Goal: Information Seeking & Learning: Find specific page/section

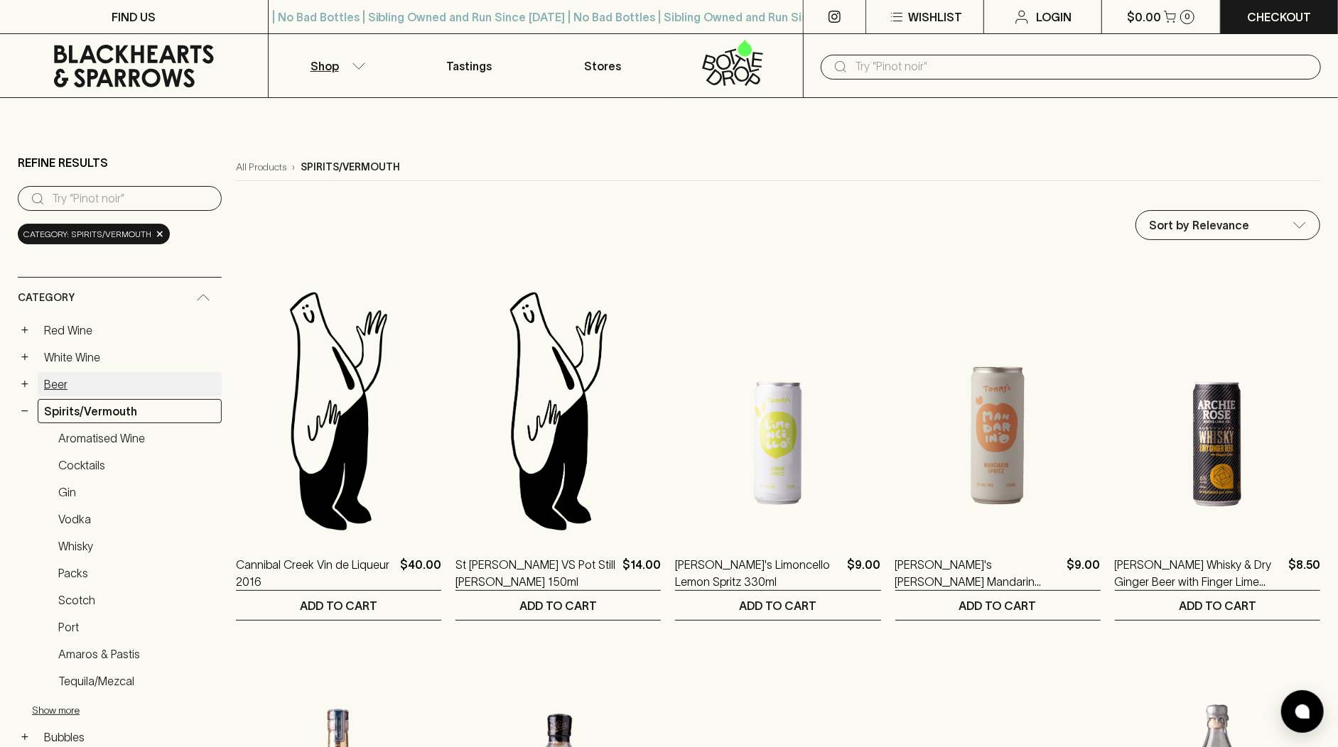
scroll to position [182, 0]
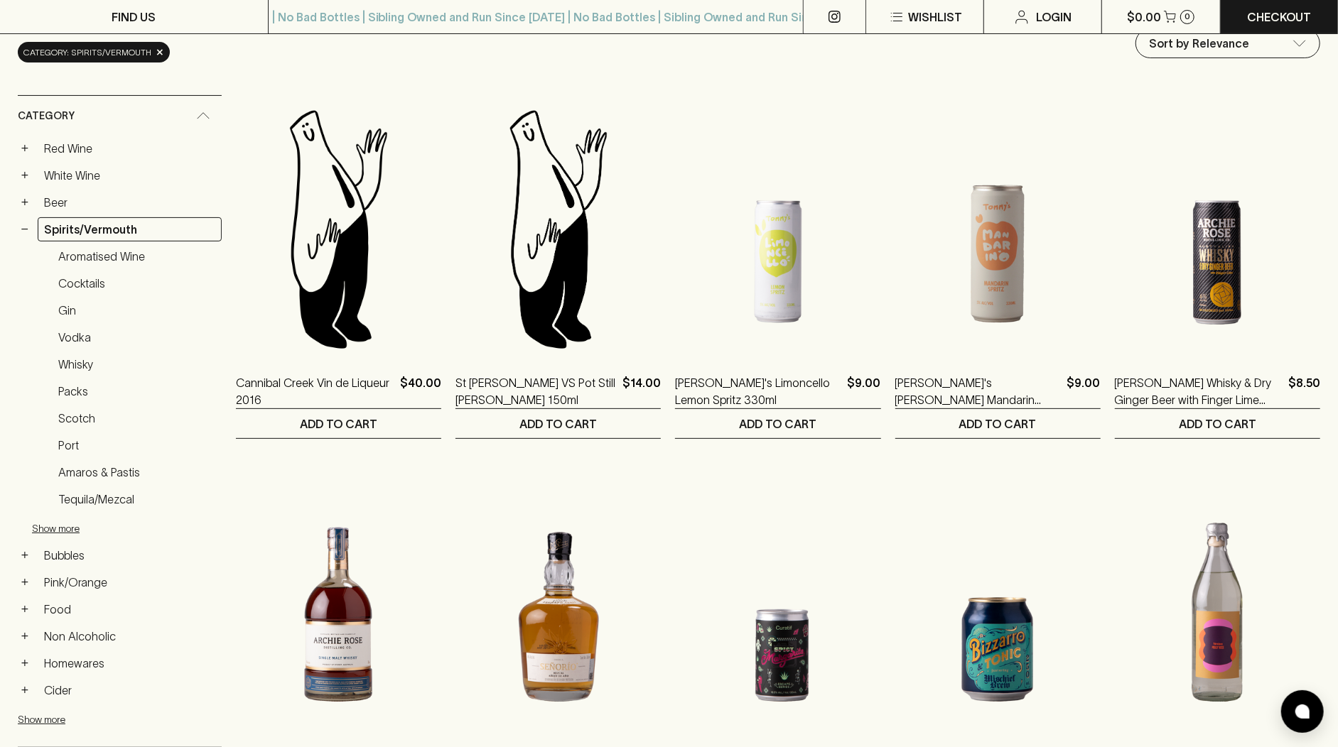
click at [90, 543] on link "Bubbles" at bounding box center [130, 555] width 184 height 24
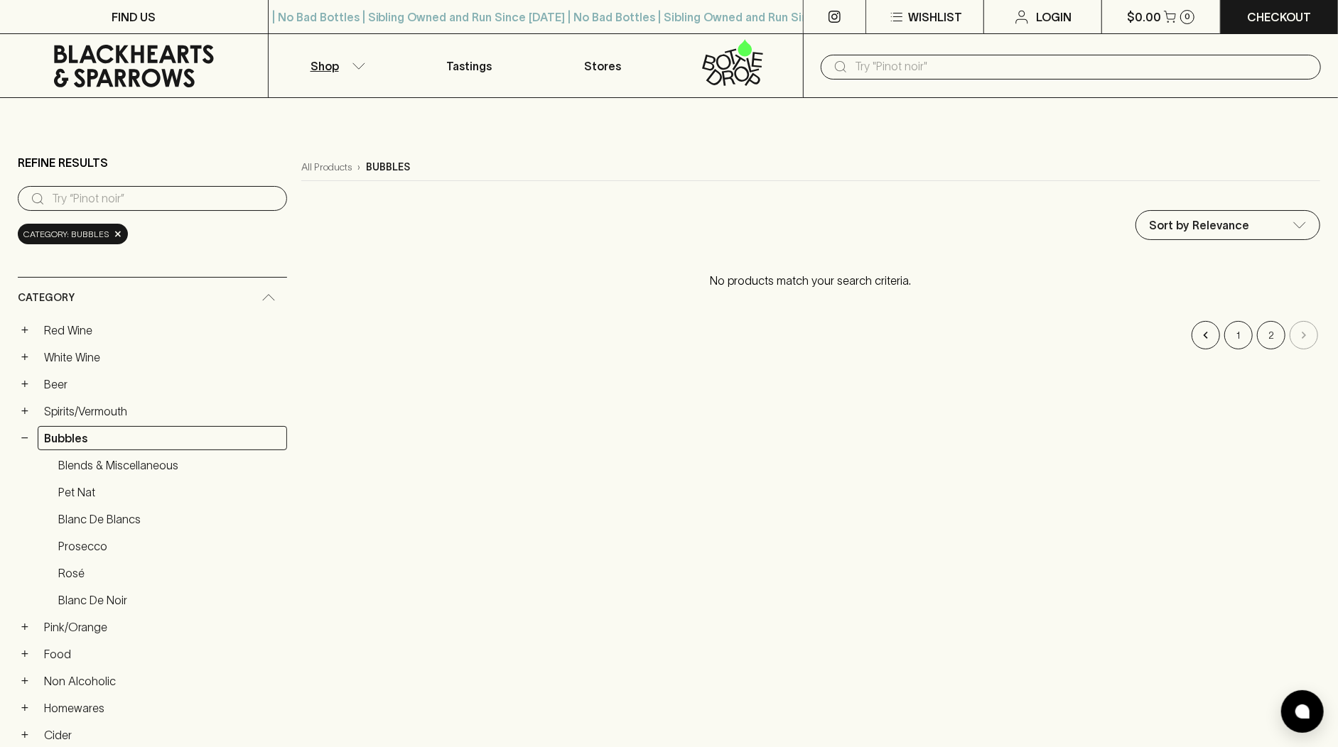
click at [146, 49] on icon at bounding box center [134, 66] width 246 height 43
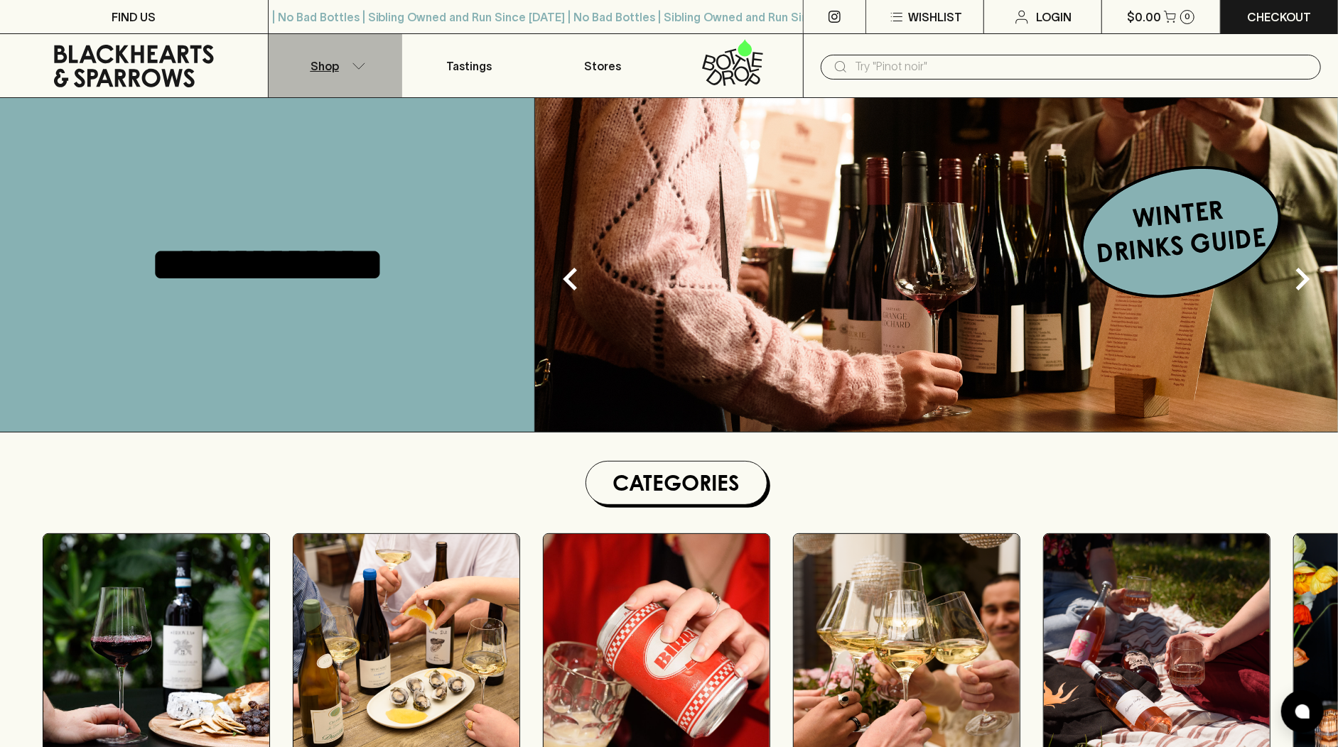
click at [327, 70] on p "Shop" at bounding box center [324, 66] width 28 height 17
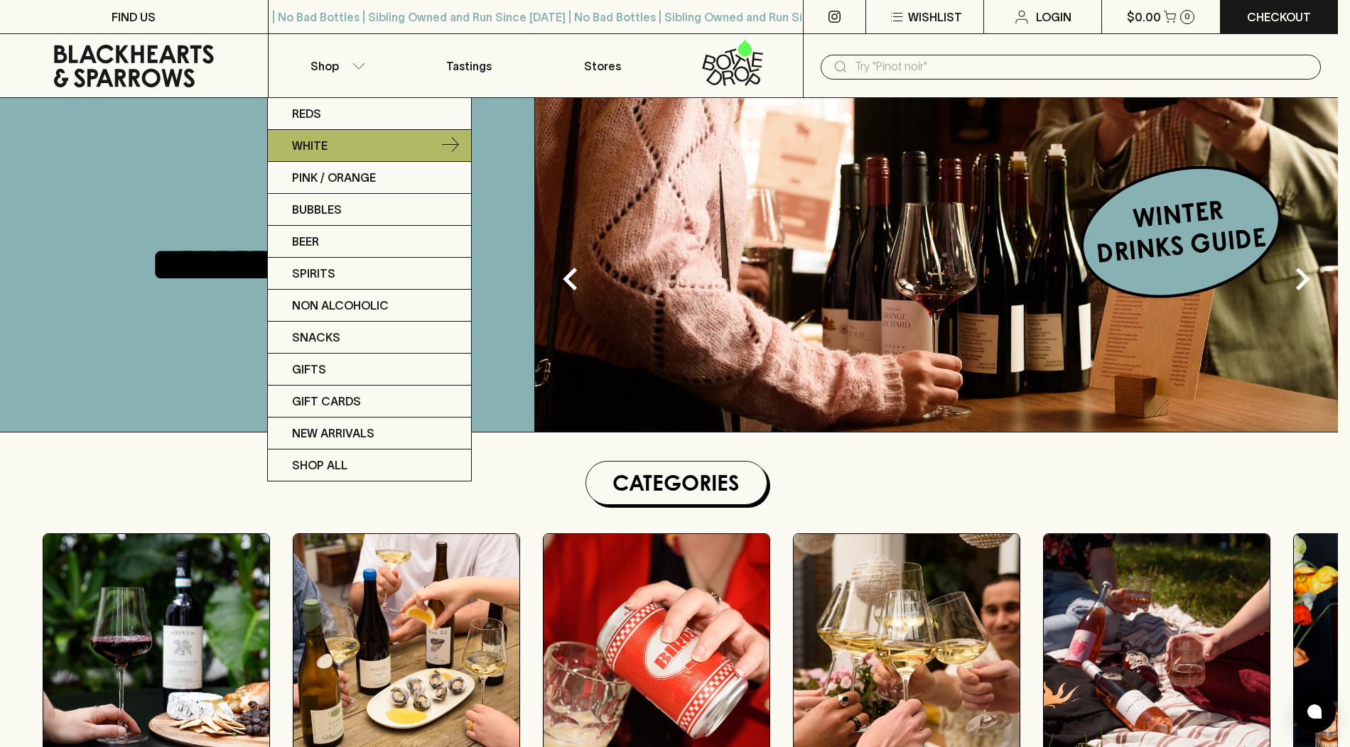
click at [401, 146] on link "White" at bounding box center [369, 146] width 203 height 32
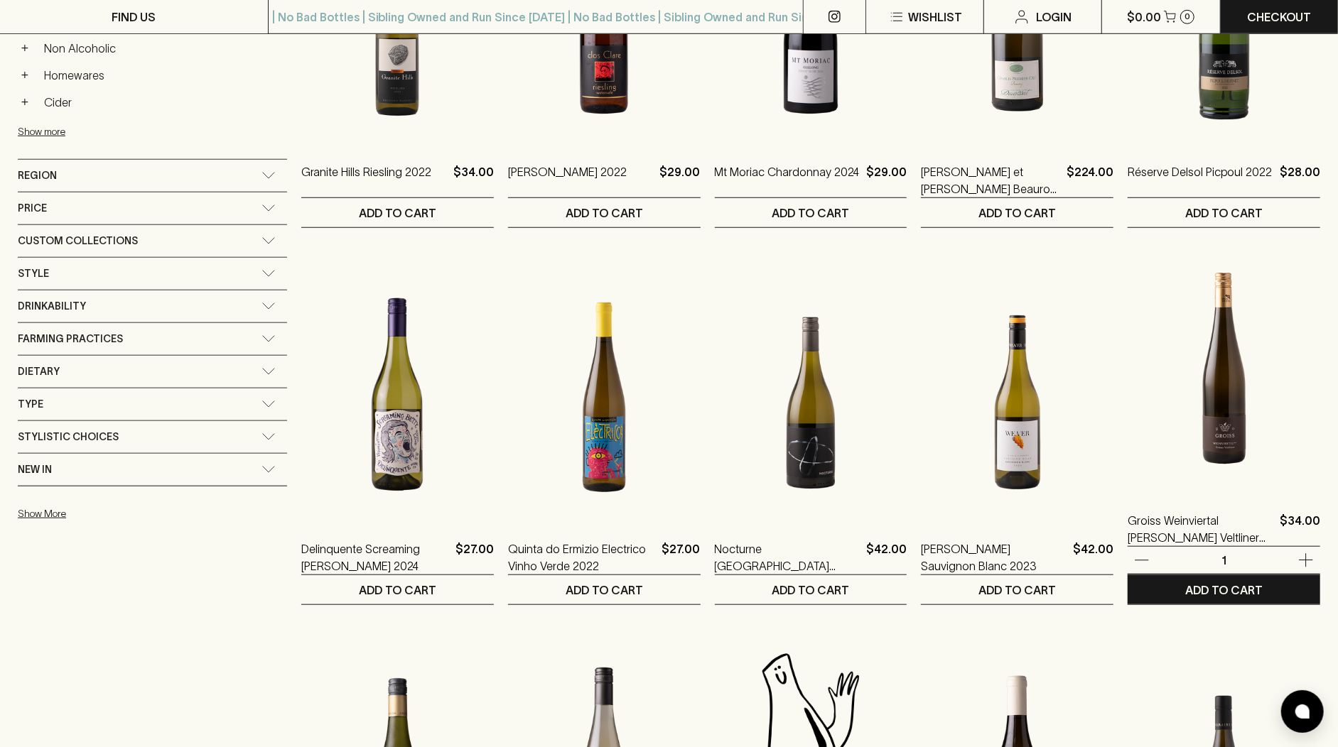
scroll to position [964, 0]
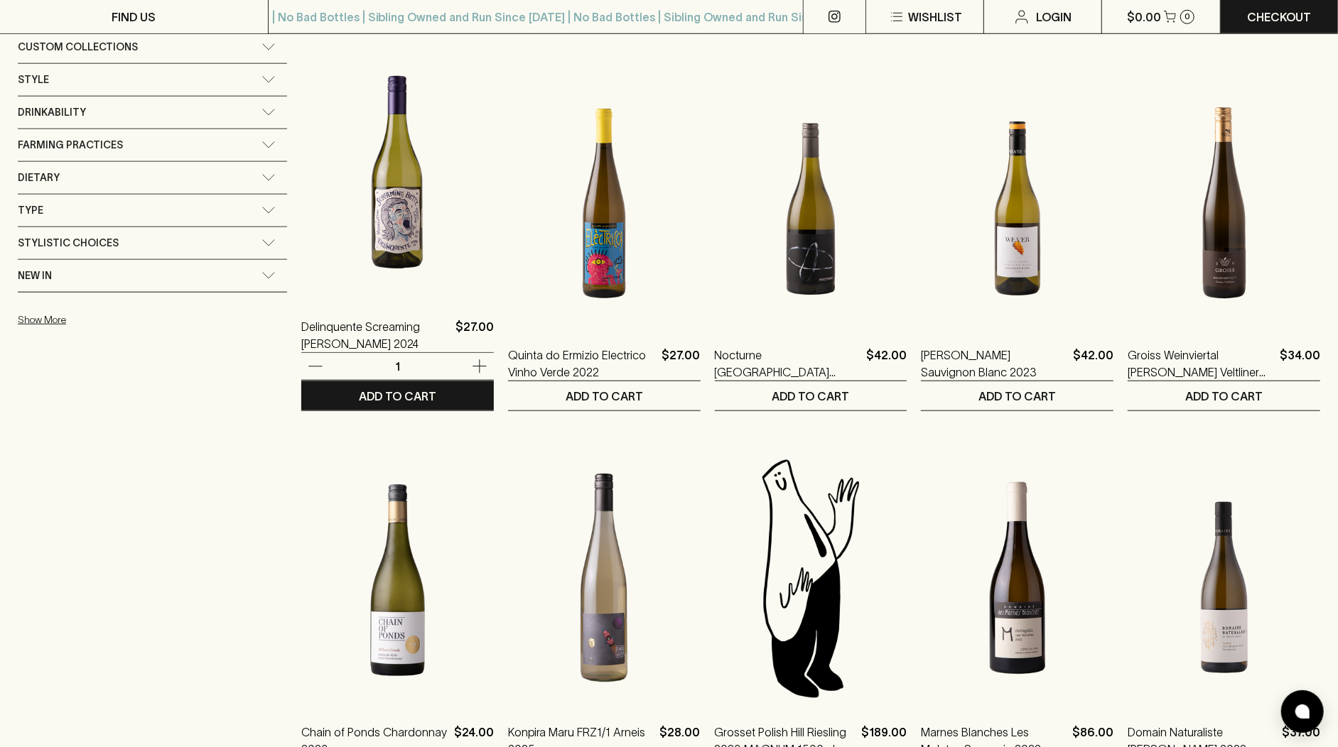
drag, startPoint x: 428, startPoint y: 314, endPoint x: 406, endPoint y: 278, distance: 42.8
click at [406, 278] on ol "Millton Te Arai Chenin Blanc 2024 $42.00 1 ADD TO CART [GEOGRAPHIC_DATA] [PERSO…" at bounding box center [810, 41] width 1019 height 1495
click at [538, 347] on p "Quinta do Ermizio Electrico Vinho Verde 2022" at bounding box center [582, 364] width 148 height 34
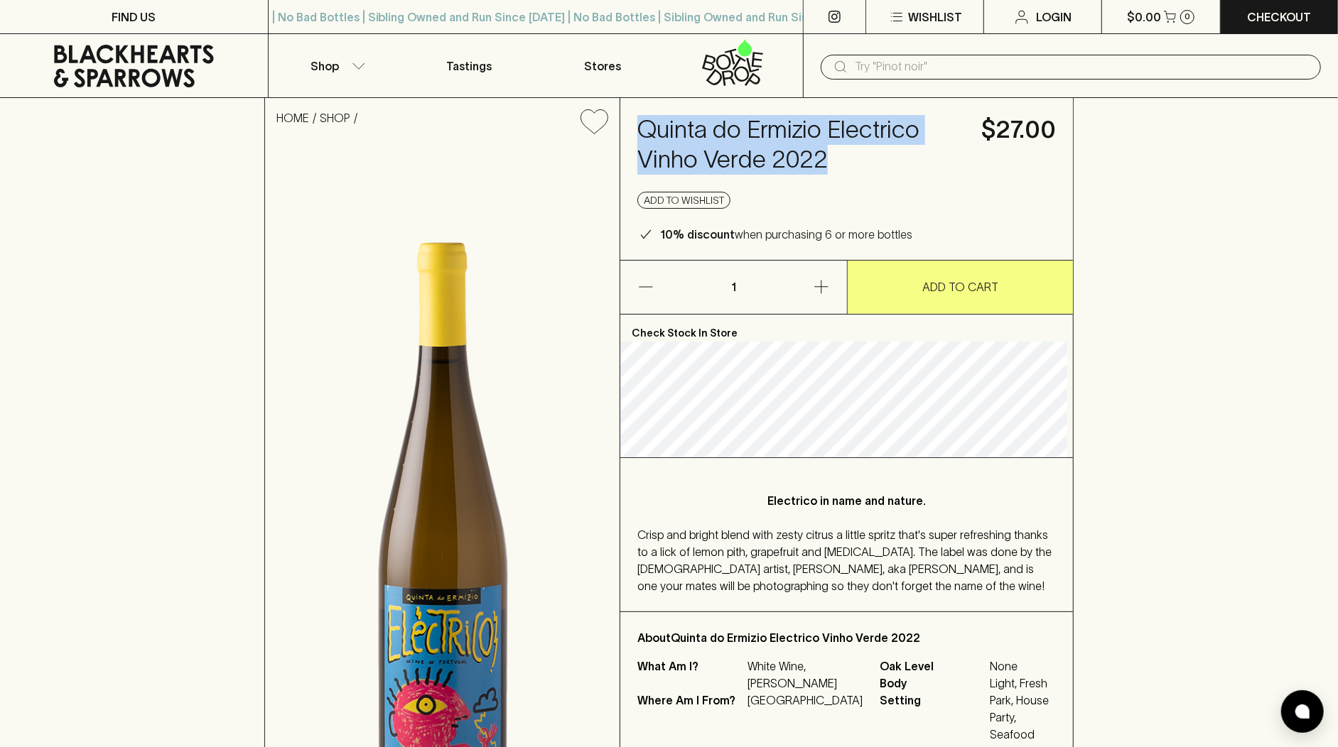
drag, startPoint x: 639, startPoint y: 134, endPoint x: 830, endPoint y: 152, distance: 192.0
click at [830, 152] on div "Quinta do Ermizio Electrico Vinho Verde 2022 $27.00 Add to wishlist 10% discoun…" at bounding box center [846, 179] width 452 height 162
copy h4 "Quinta do Ermizio Electrico Vinho Verde 2022"
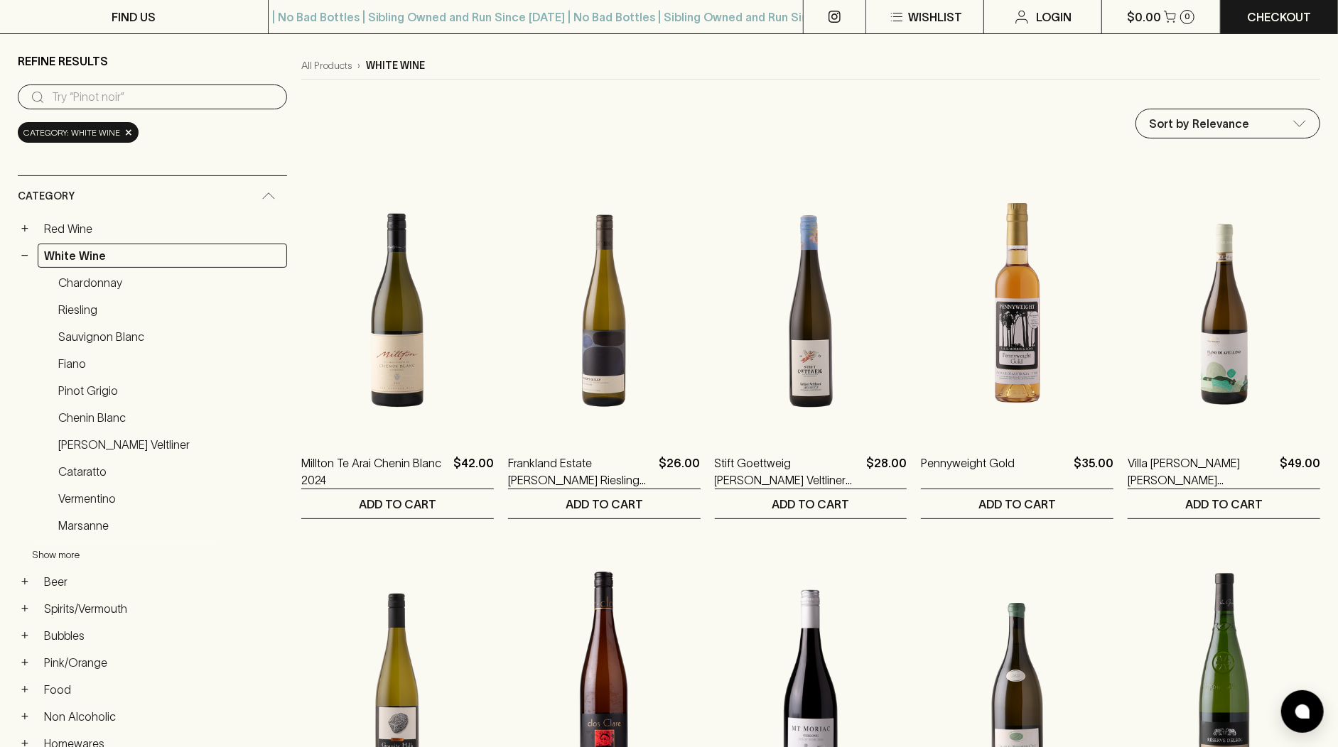
scroll to position [183, 0]
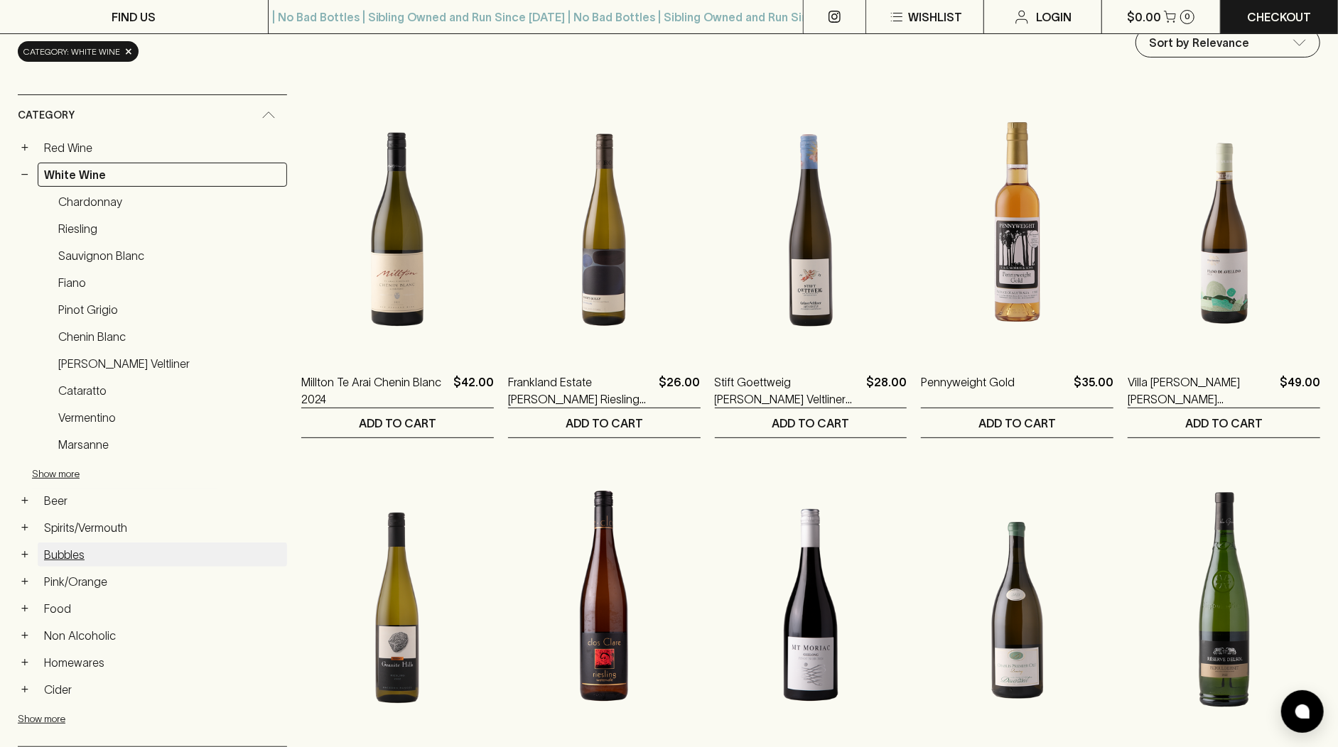
click at [74, 543] on link "Bubbles" at bounding box center [162, 555] width 249 height 24
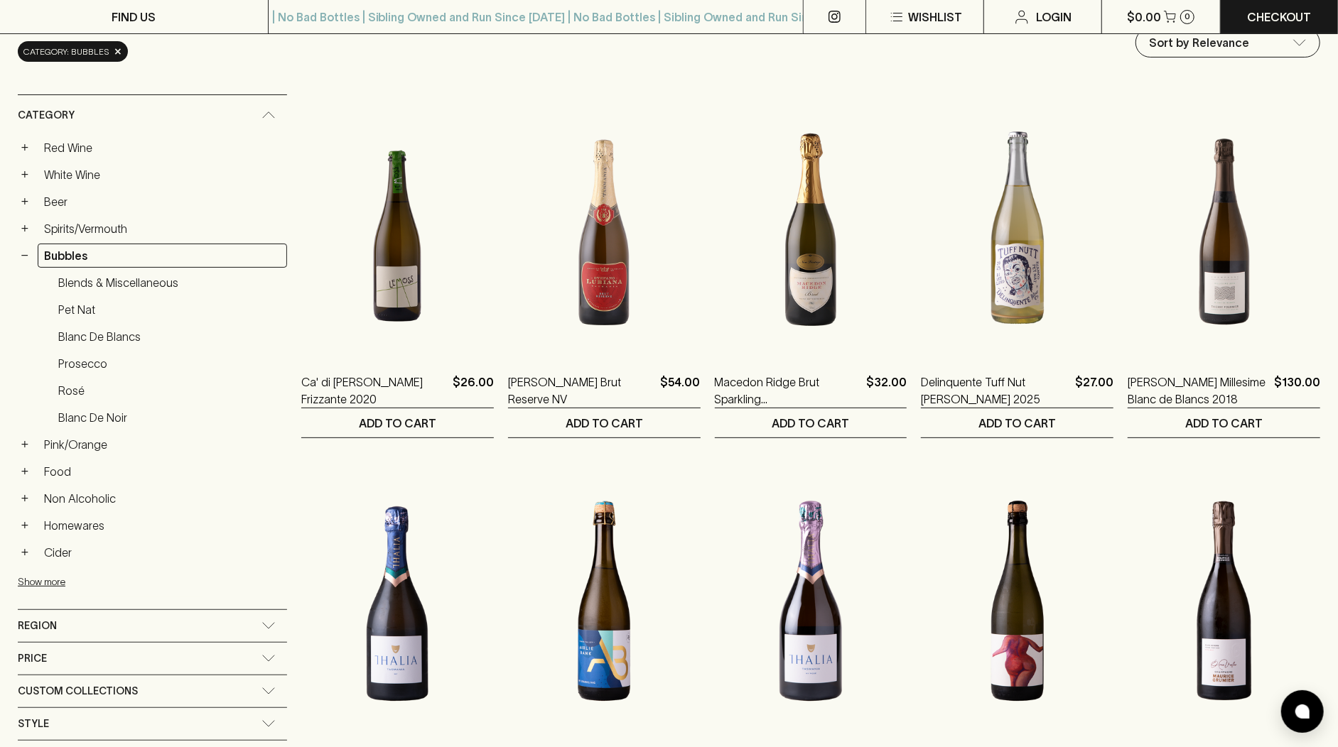
scroll to position [365, 0]
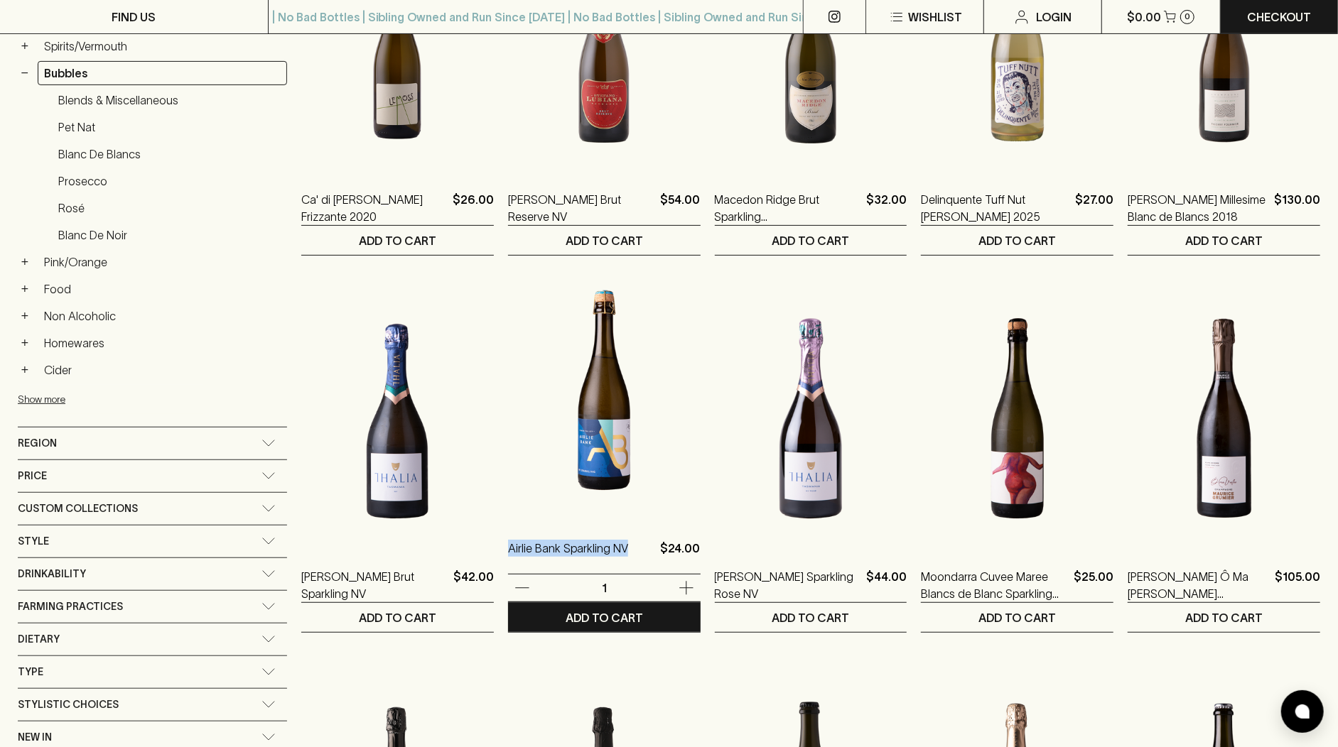
drag, startPoint x: 564, startPoint y: 548, endPoint x: 432, endPoint y: 547, distance: 132.1
click at [432, 547] on ol "Ca' di Rajo Lemoss Frizzante 2020 $26.00 1 ADD TO CART Stefano Lubiana Brut Res…" at bounding box center [810, 640] width 1019 height 1495
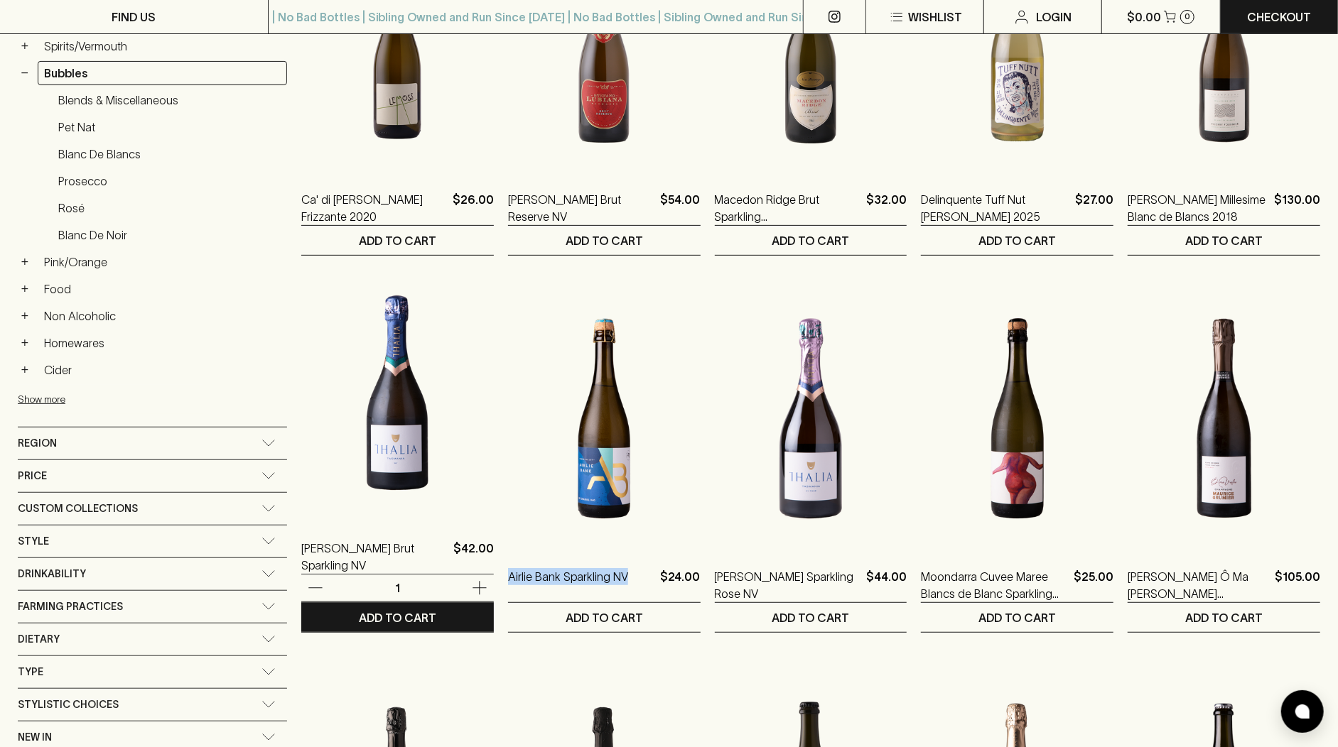
copy p "Airlie Bank Sparkling NV"
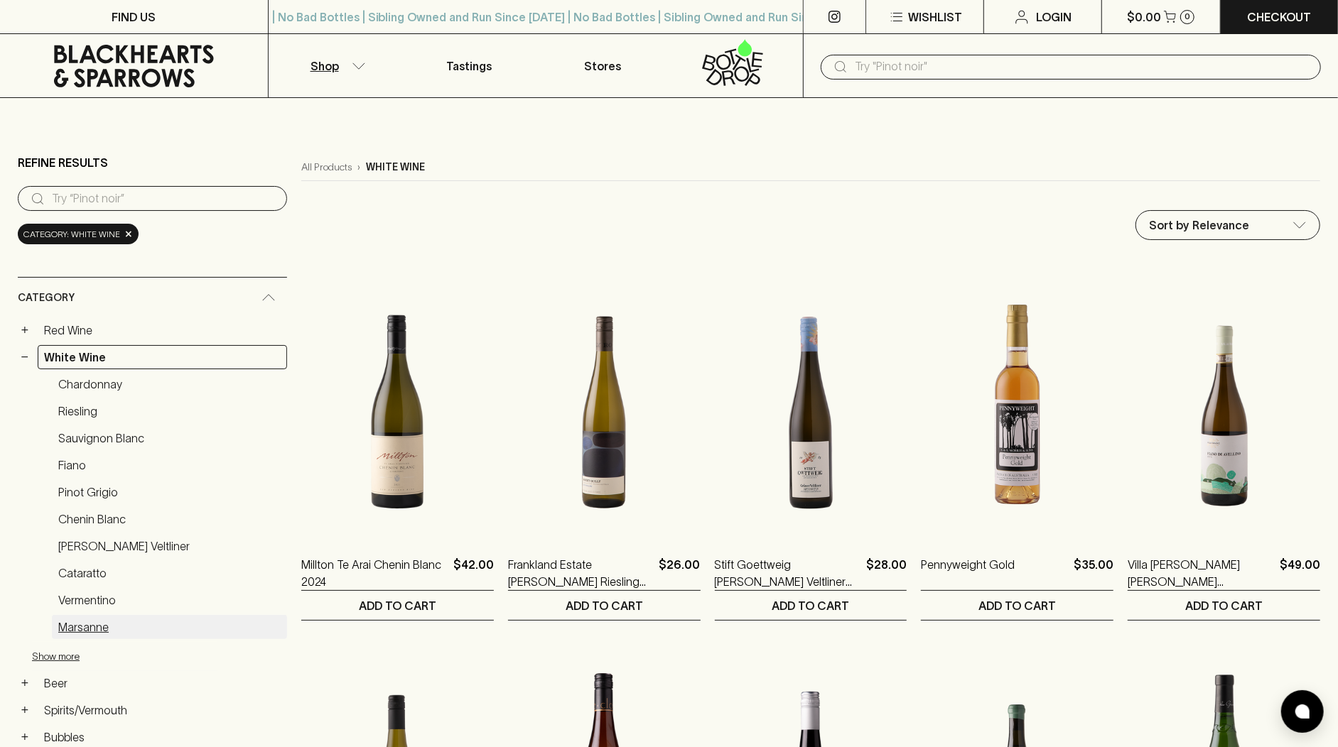
scroll to position [182, 0]
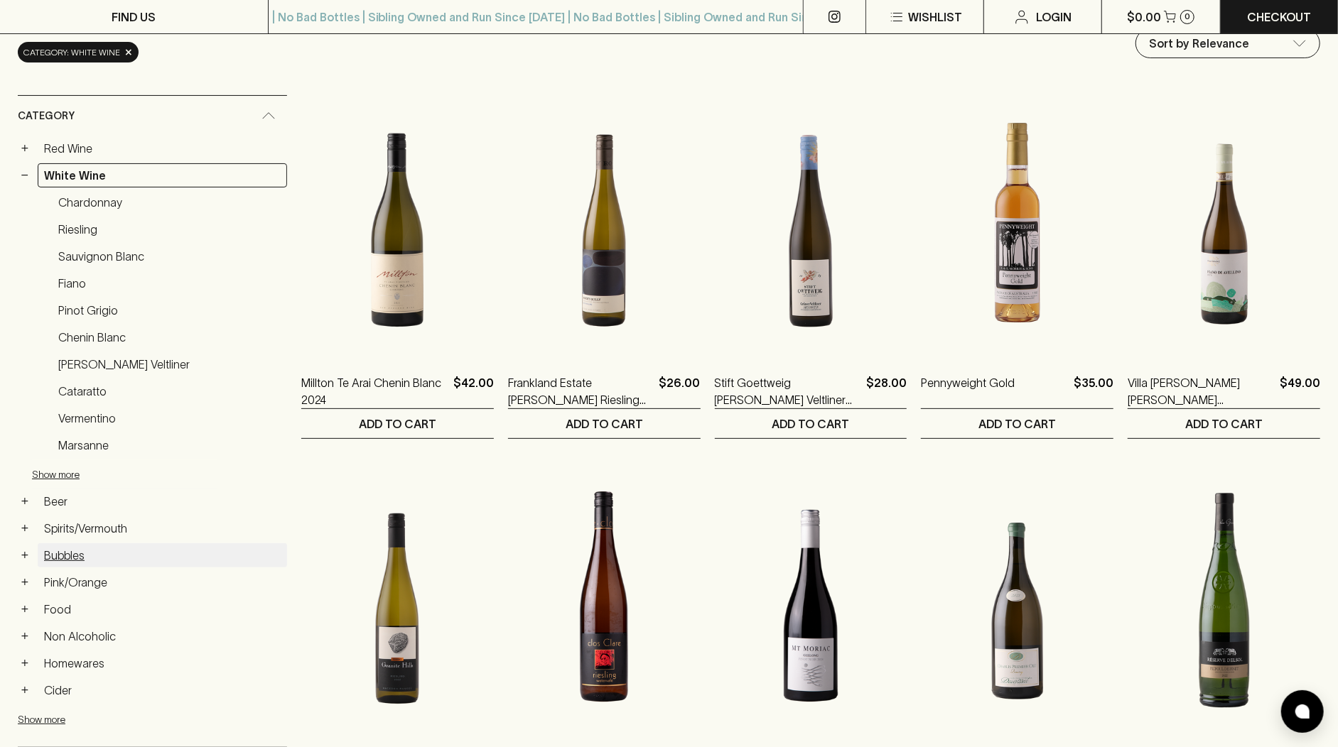
click at [70, 543] on link "Bubbles" at bounding box center [162, 555] width 249 height 24
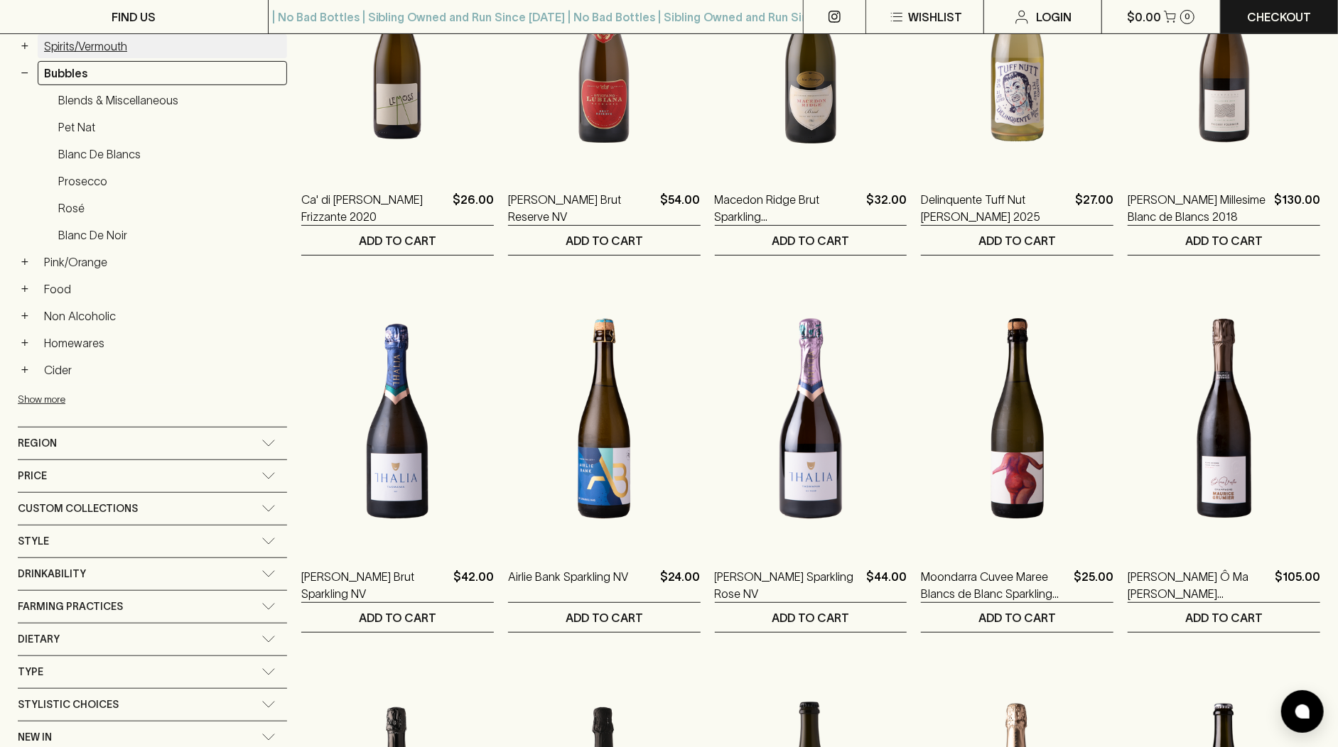
scroll to position [205, 0]
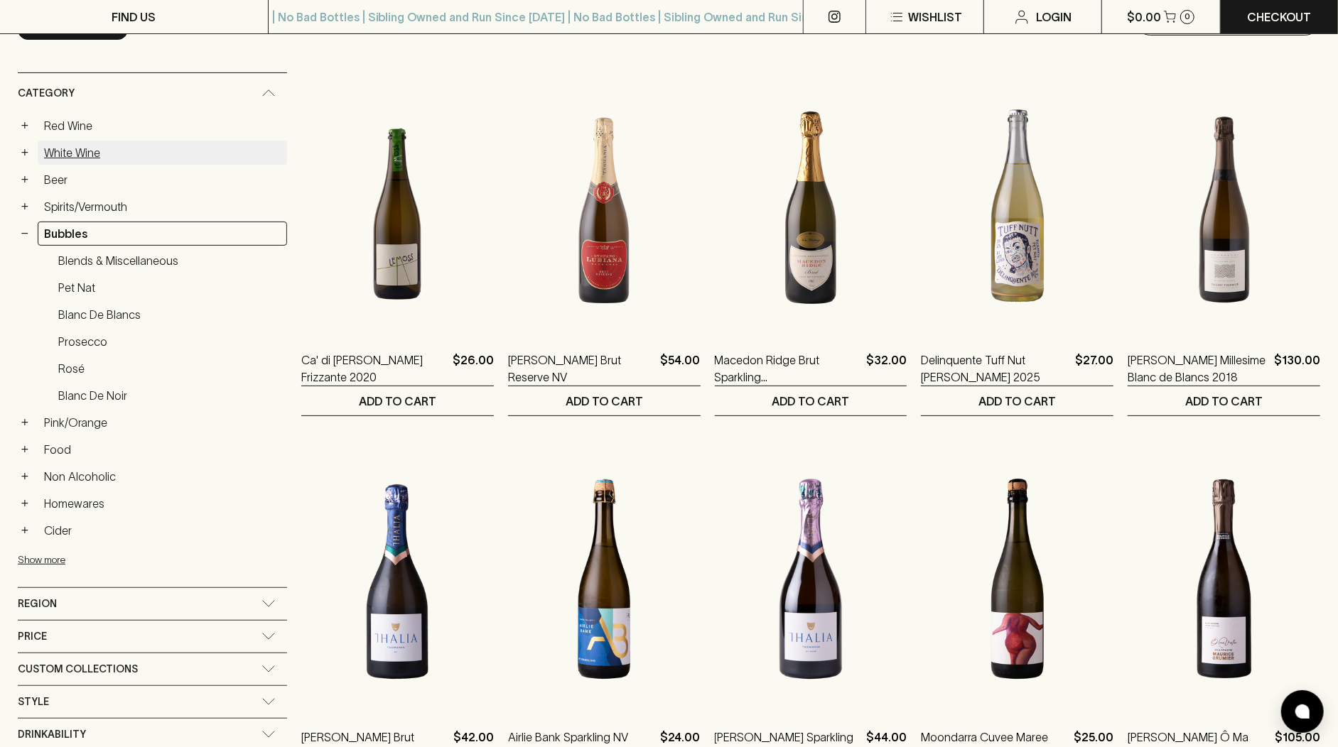
click at [94, 149] on link "White Wine" at bounding box center [162, 153] width 249 height 24
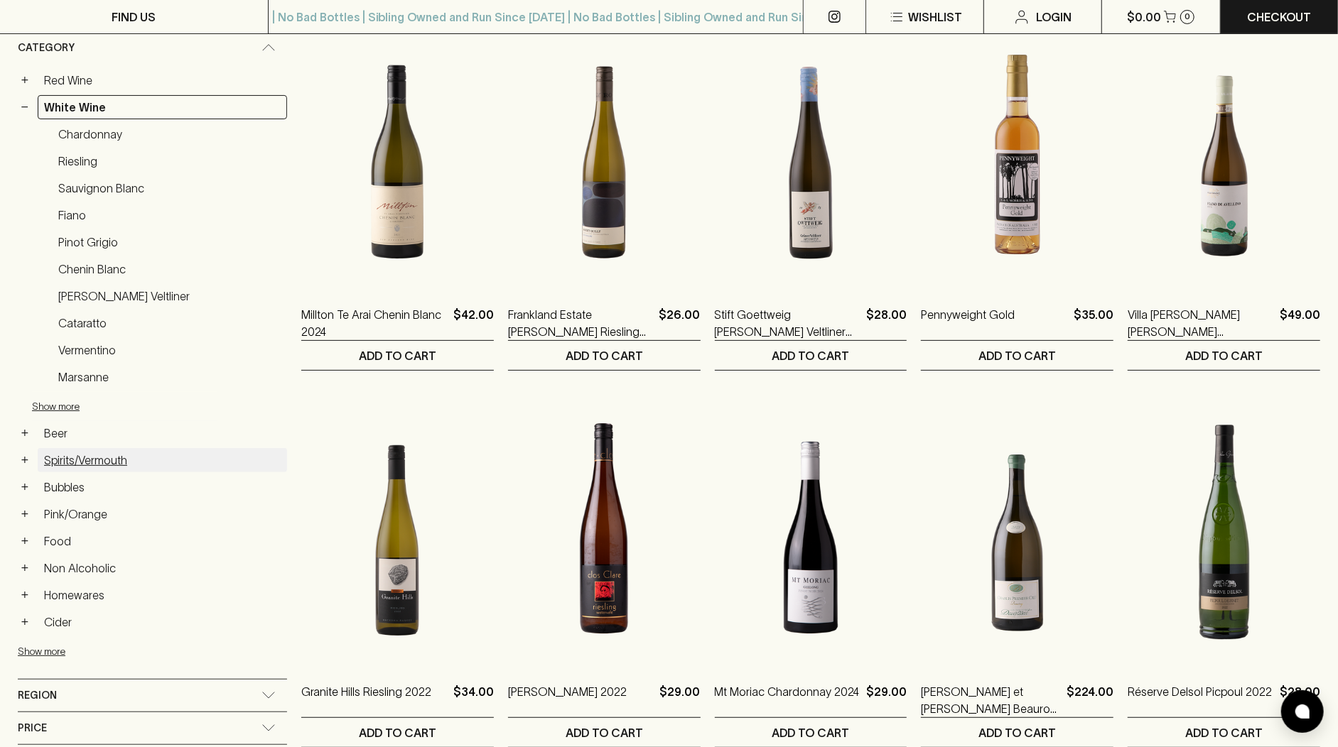
scroll to position [362, 0]
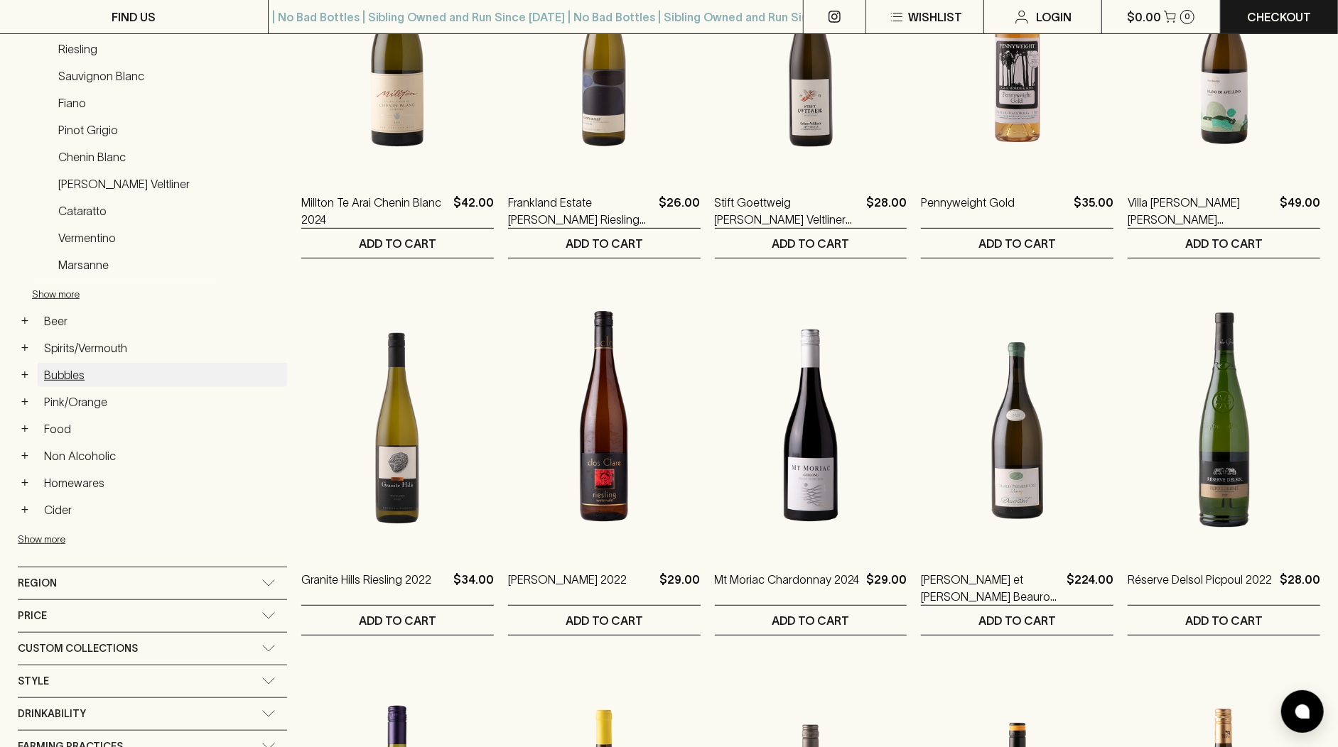
click at [87, 365] on link "Bubbles" at bounding box center [162, 375] width 249 height 24
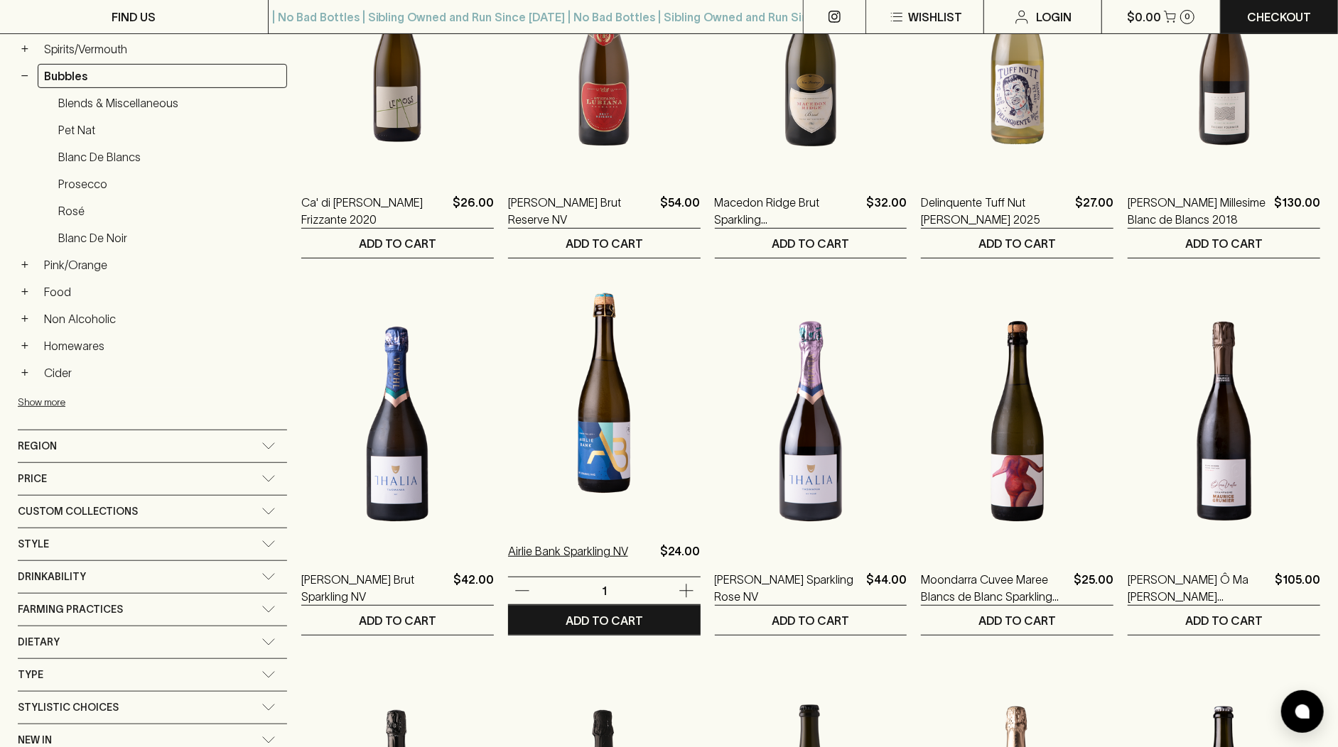
click at [545, 551] on p "Airlie Bank Sparkling NV" at bounding box center [568, 560] width 120 height 34
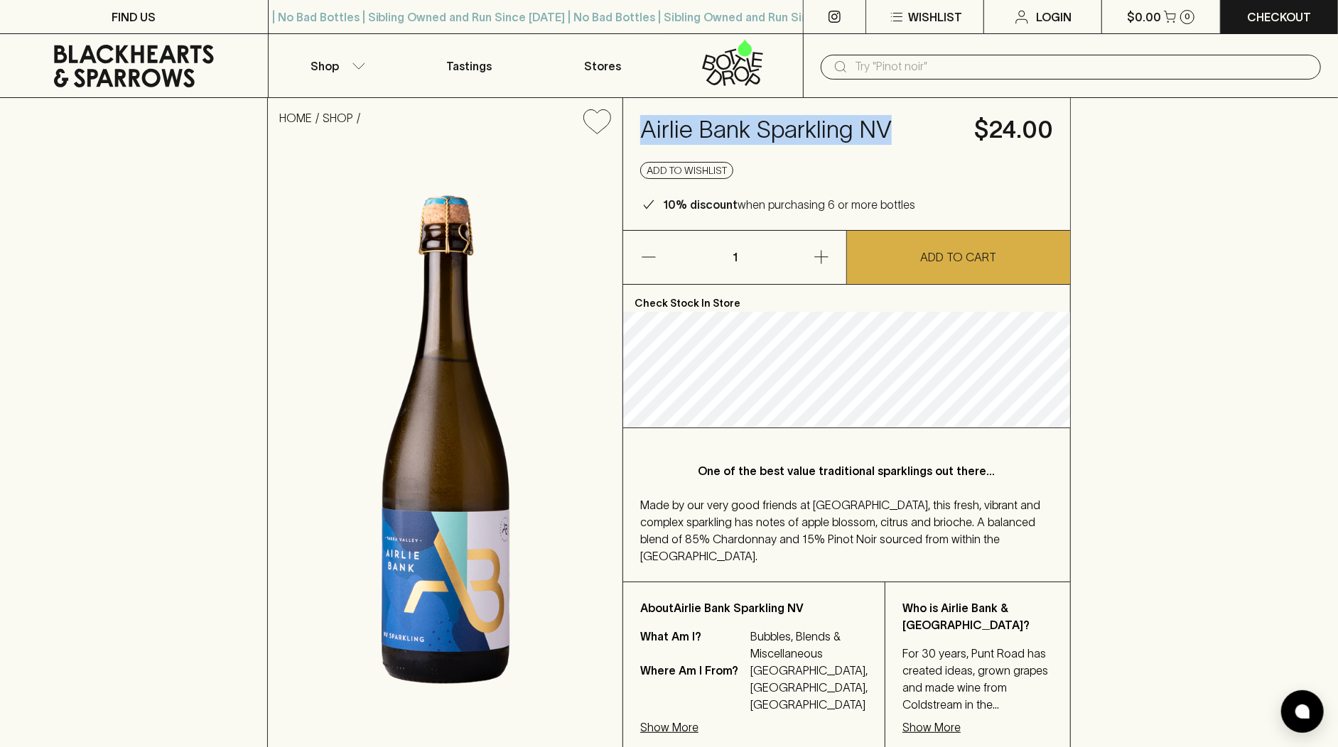
drag, startPoint x: 909, startPoint y: 136, endPoint x: 644, endPoint y: 125, distance: 265.2
click at [644, 125] on h4 "Airlie Bank Sparkling NV" at bounding box center [798, 130] width 317 height 30
copy h4 "Airlie Bank Sparkling NV"
click at [329, 58] on p "Shop" at bounding box center [324, 66] width 28 height 17
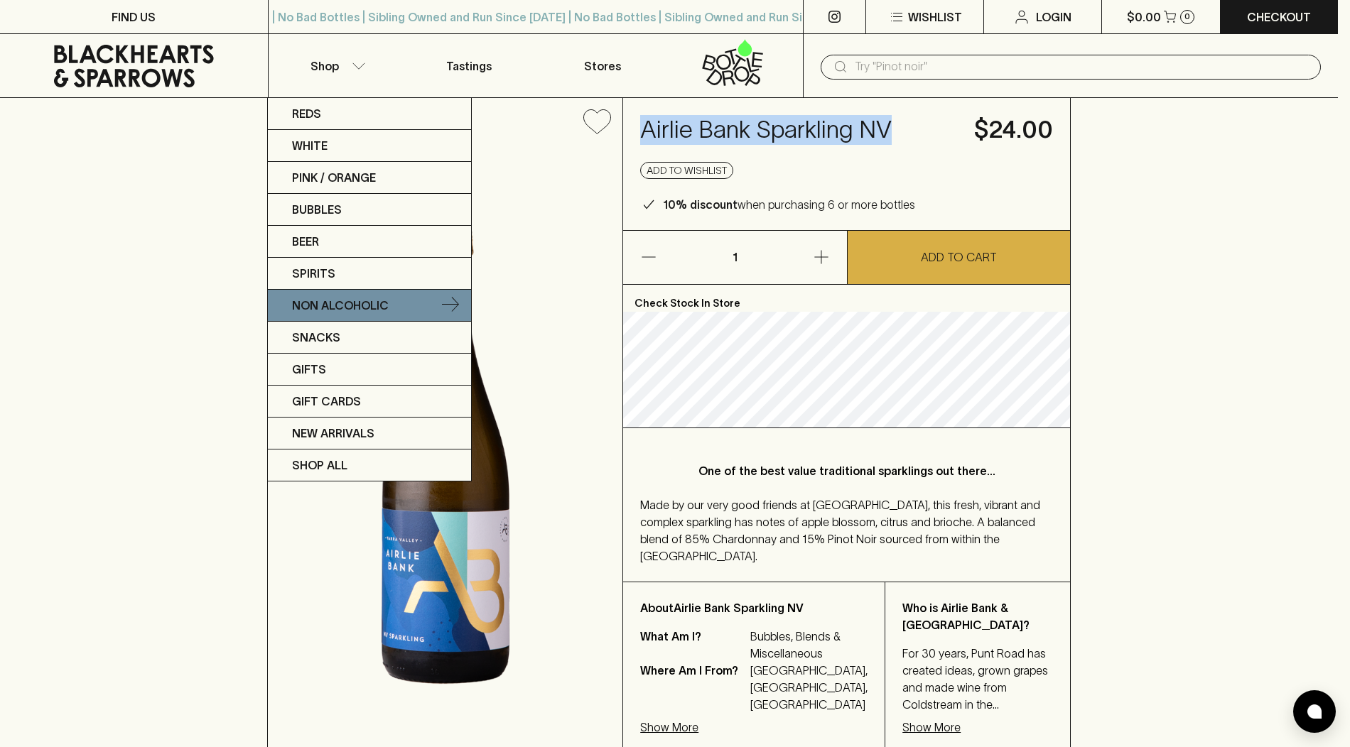
click at [377, 297] on p "Non Alcoholic" at bounding box center [340, 305] width 97 height 17
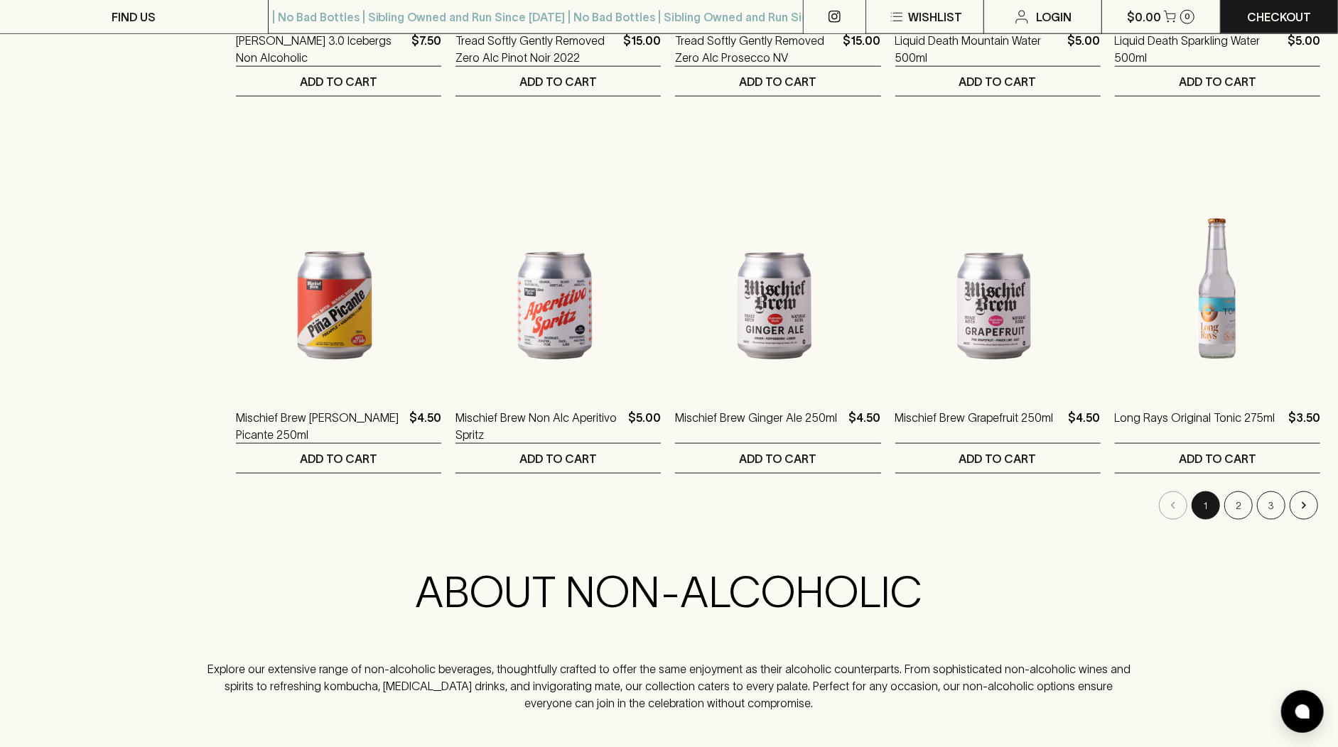
scroll to position [1288, 0]
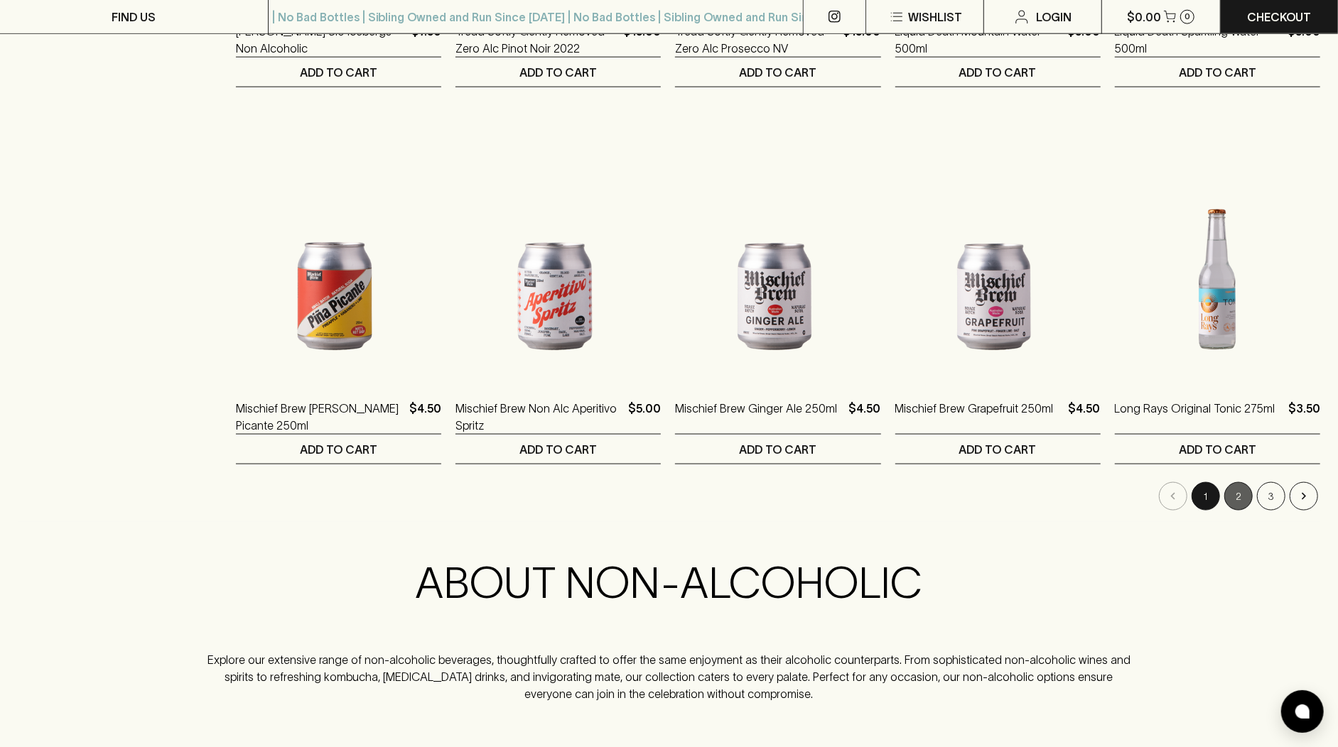
click at [1240, 492] on button "2" at bounding box center [1238, 496] width 28 height 28
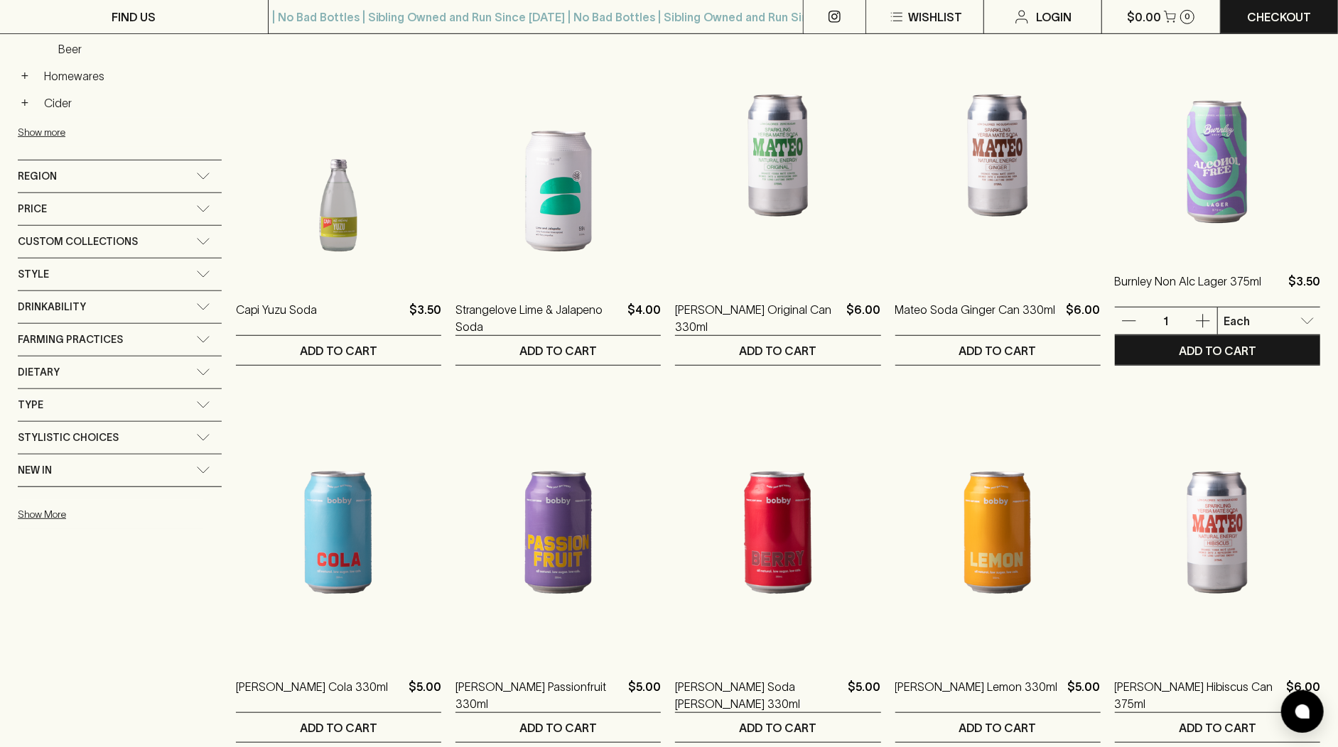
scroll to position [713, 0]
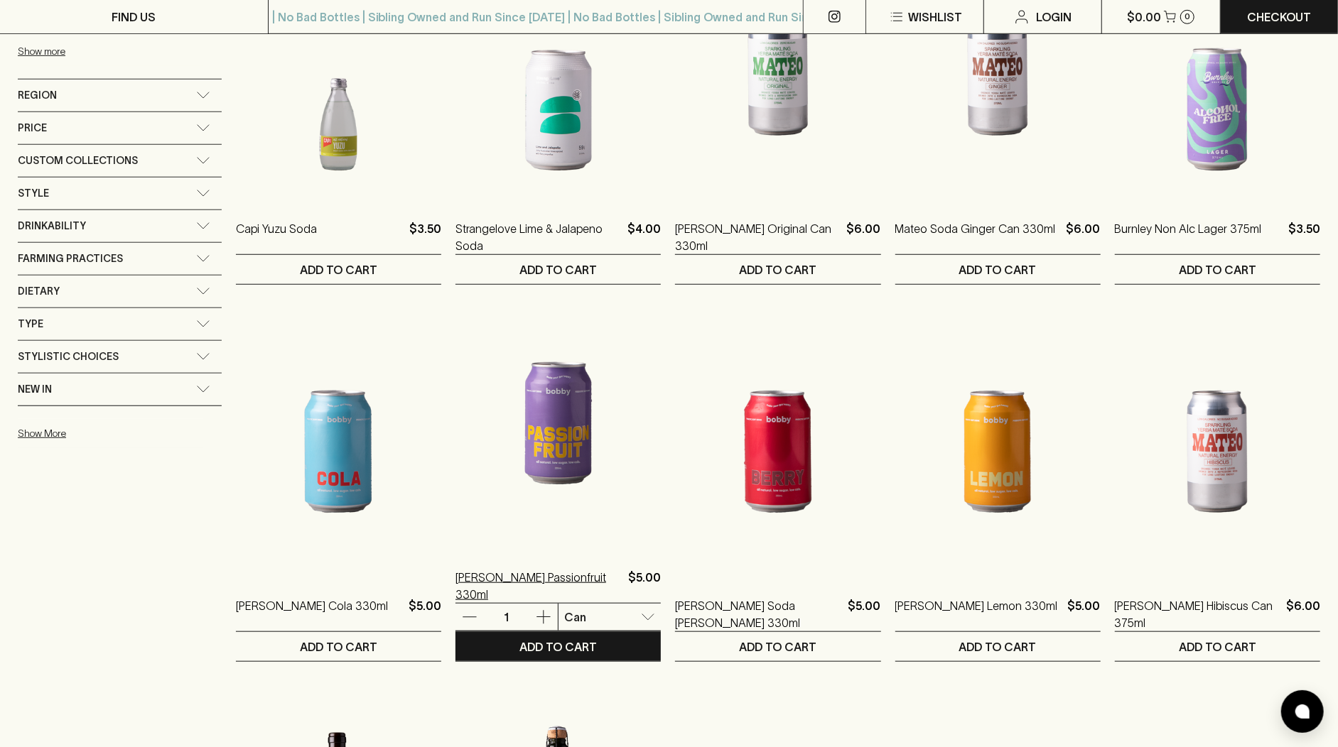
click at [585, 570] on p "[PERSON_NAME] Passionfruit 330ml" at bounding box center [538, 586] width 167 height 34
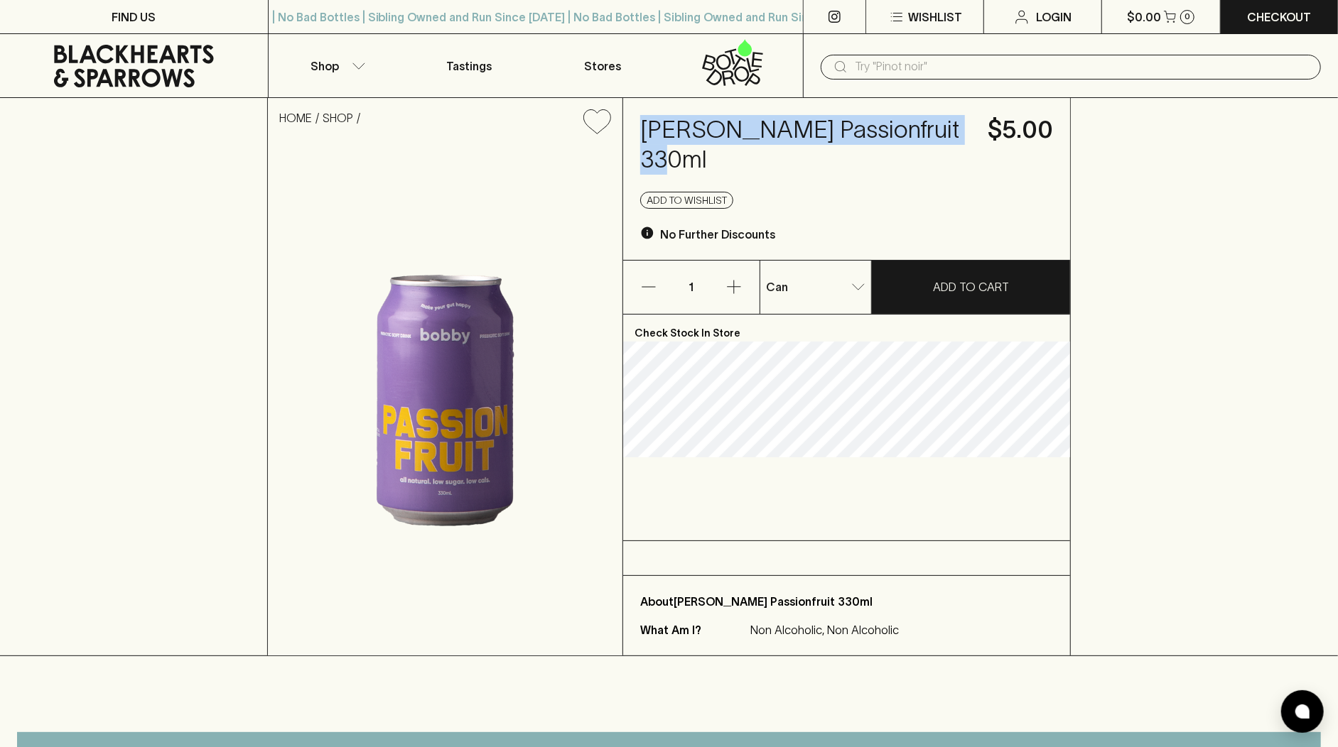
drag, startPoint x: 644, startPoint y: 126, endPoint x: 943, endPoint y: 146, distance: 300.4
click at [943, 146] on div "[PERSON_NAME] Passionfruit 330ml $5.00 Add to wishlist No Further Discounts" at bounding box center [846, 179] width 447 height 162
copy h4 "[PERSON_NAME] Passionfruit 330ml"
click at [327, 65] on p "Shop" at bounding box center [324, 66] width 28 height 17
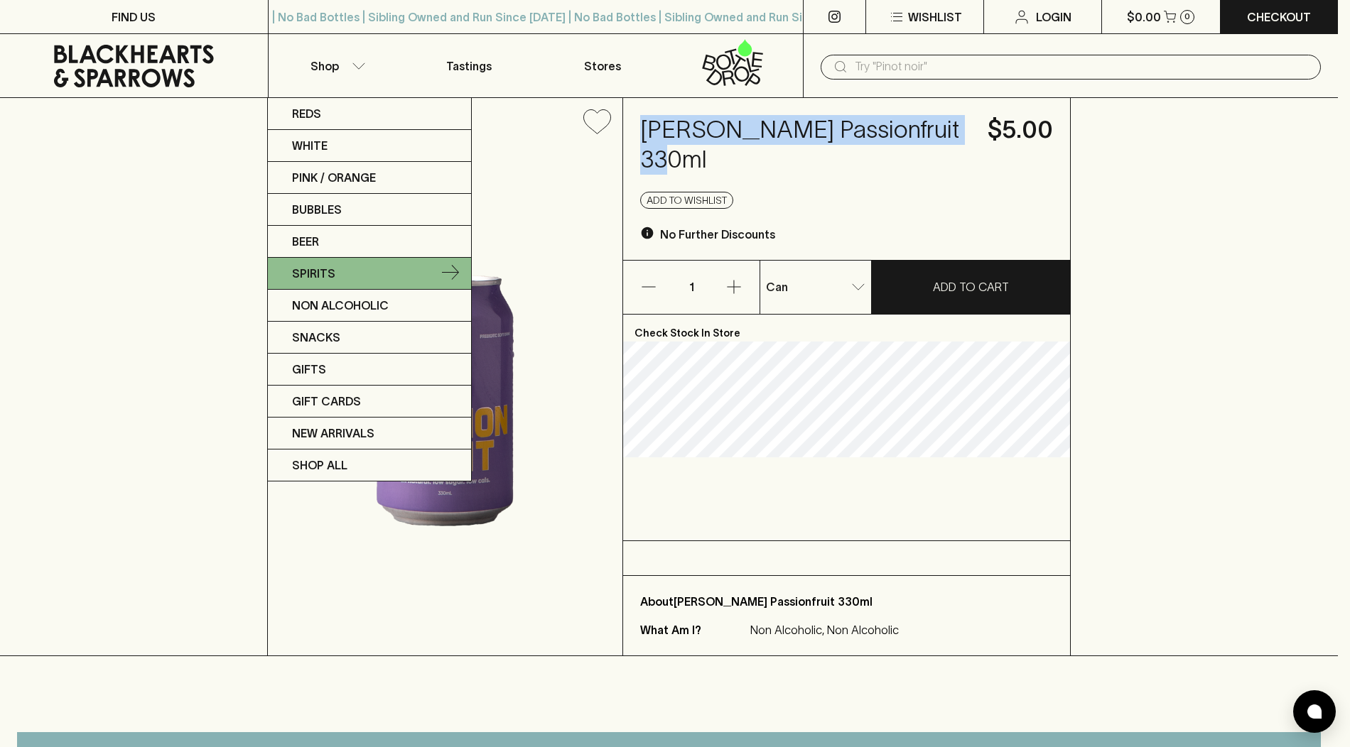
click at [374, 275] on link "Spirits" at bounding box center [369, 274] width 203 height 32
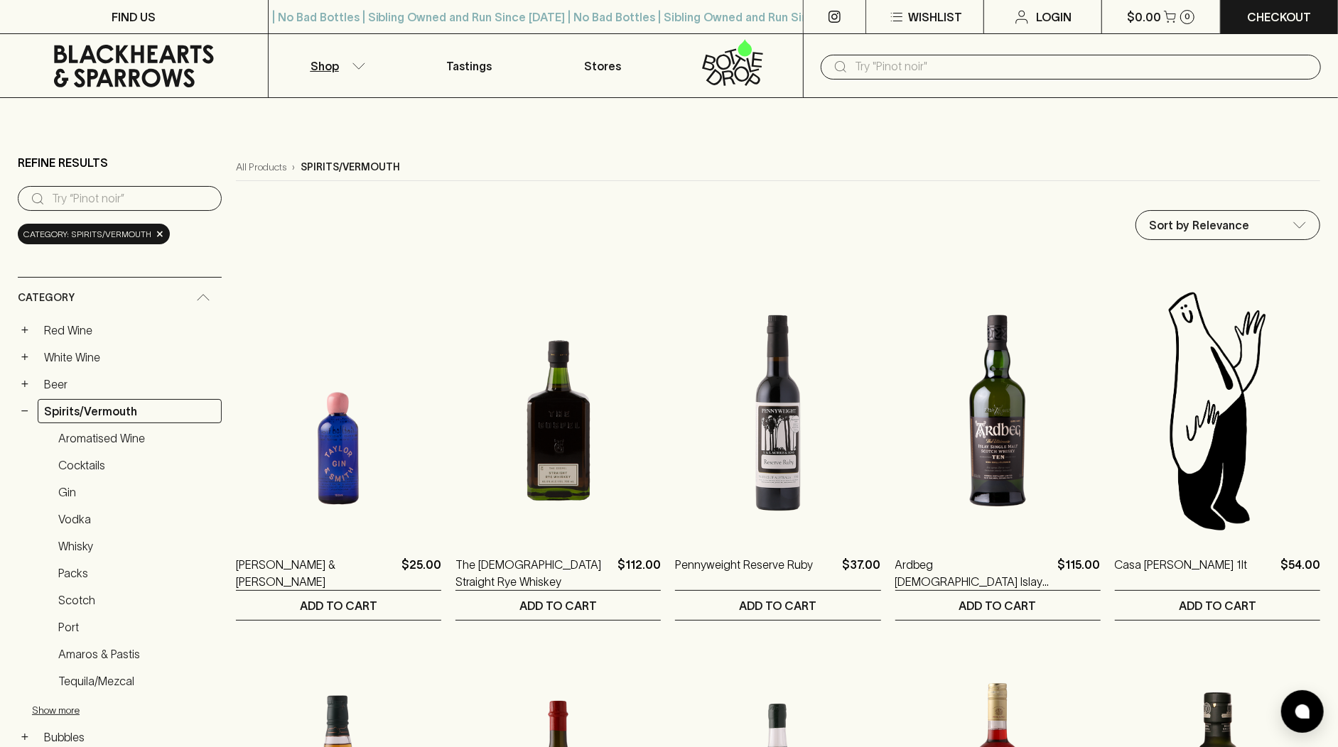
click at [338, 70] on button "Shop" at bounding box center [336, 65] width 134 height 63
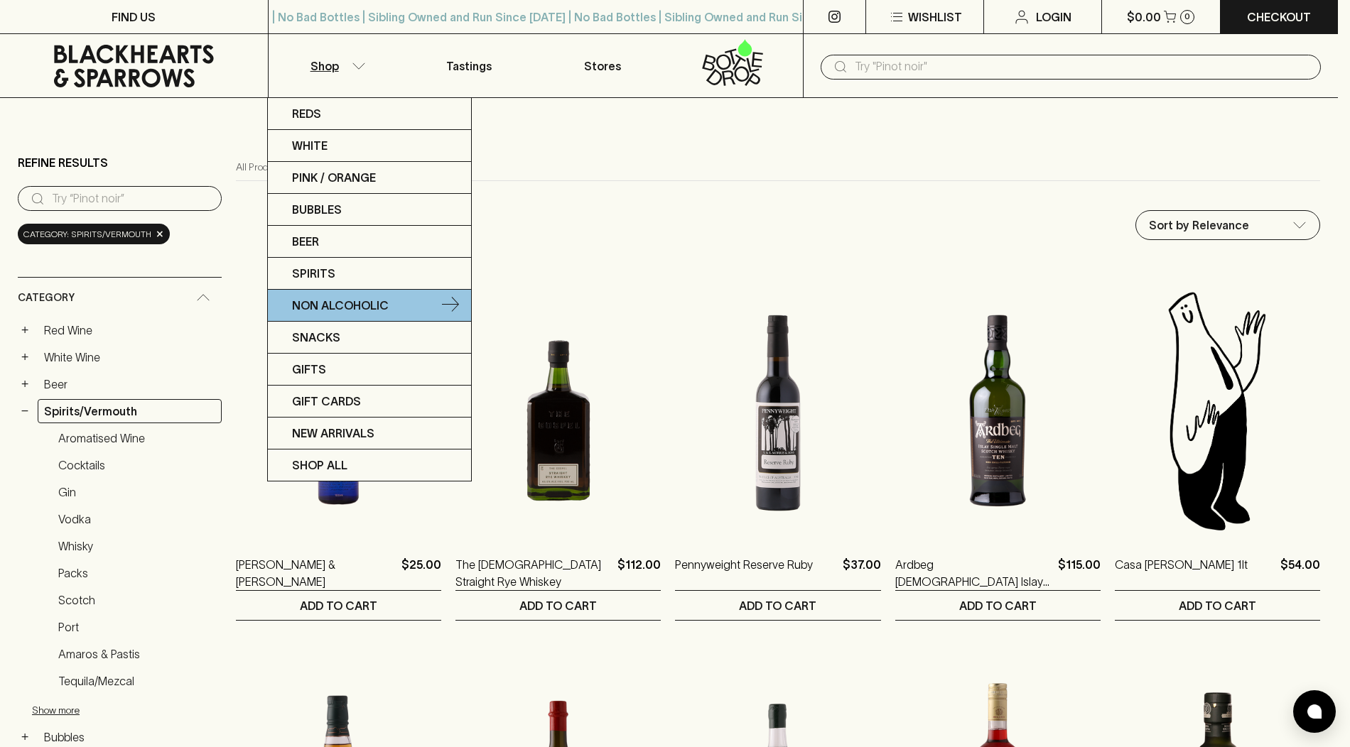
click at [355, 308] on p "Non Alcoholic" at bounding box center [340, 305] width 97 height 17
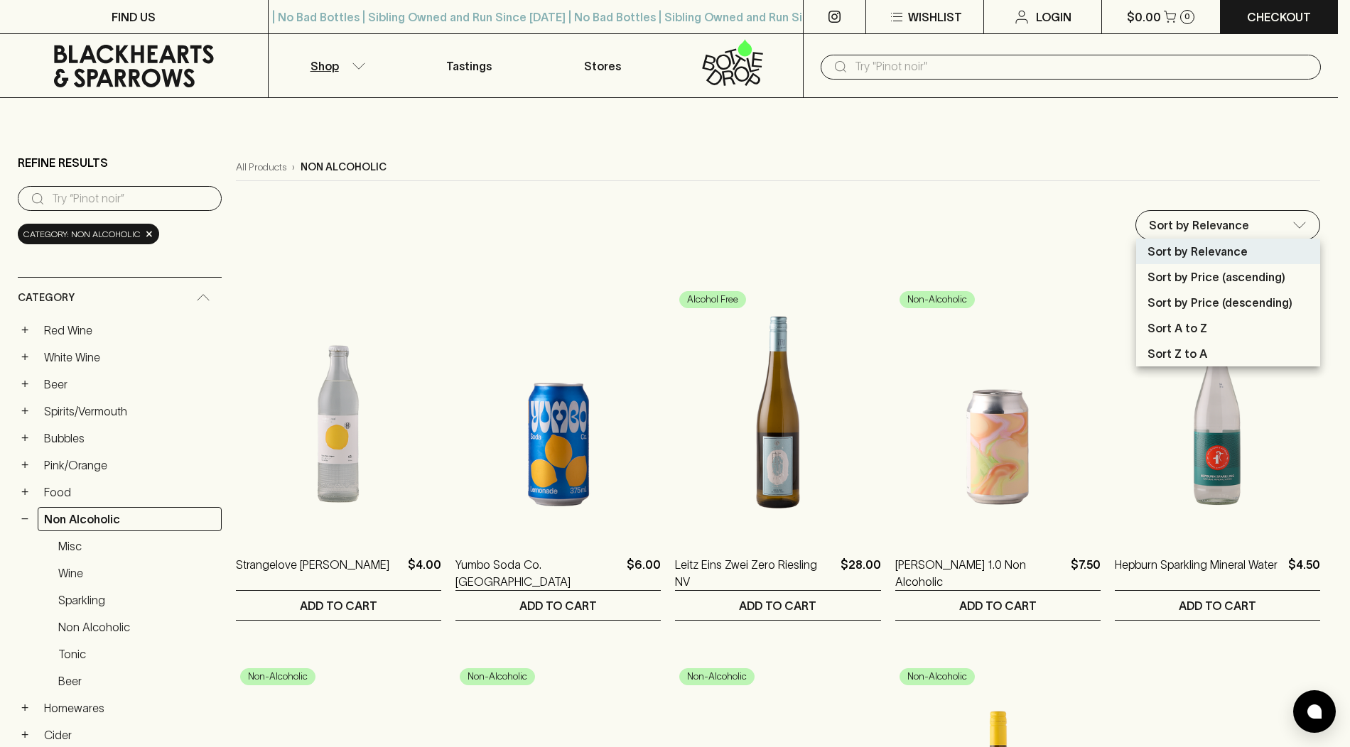
click at [990, 223] on div at bounding box center [675, 373] width 1350 height 747
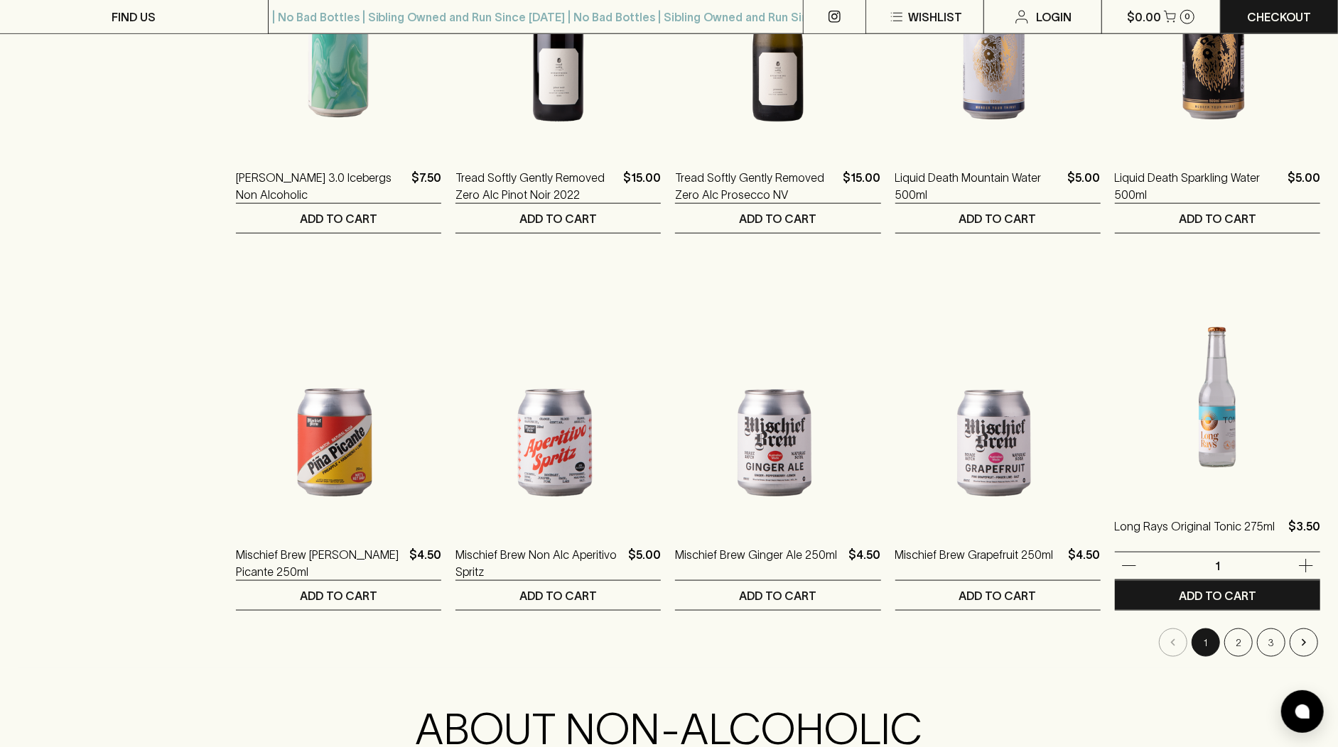
scroll to position [1244, 0]
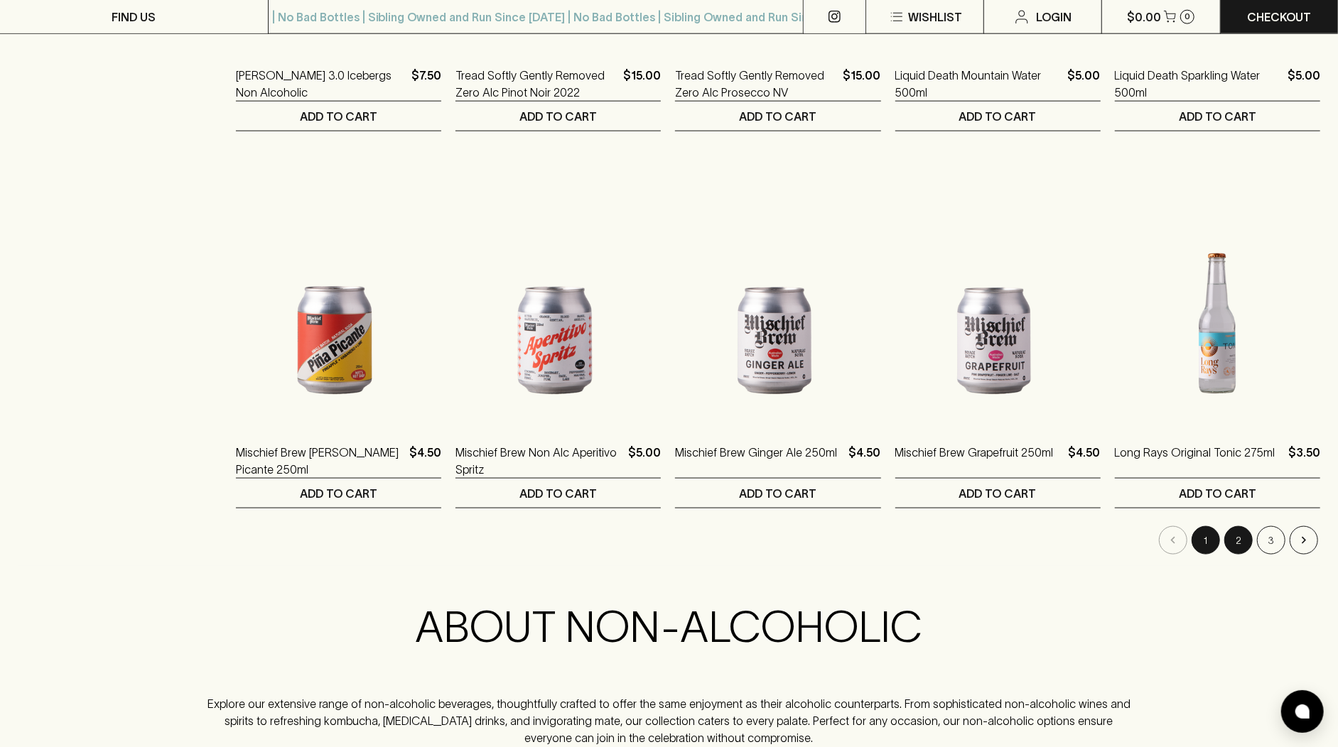
click at [1240, 539] on button "2" at bounding box center [1238, 540] width 28 height 28
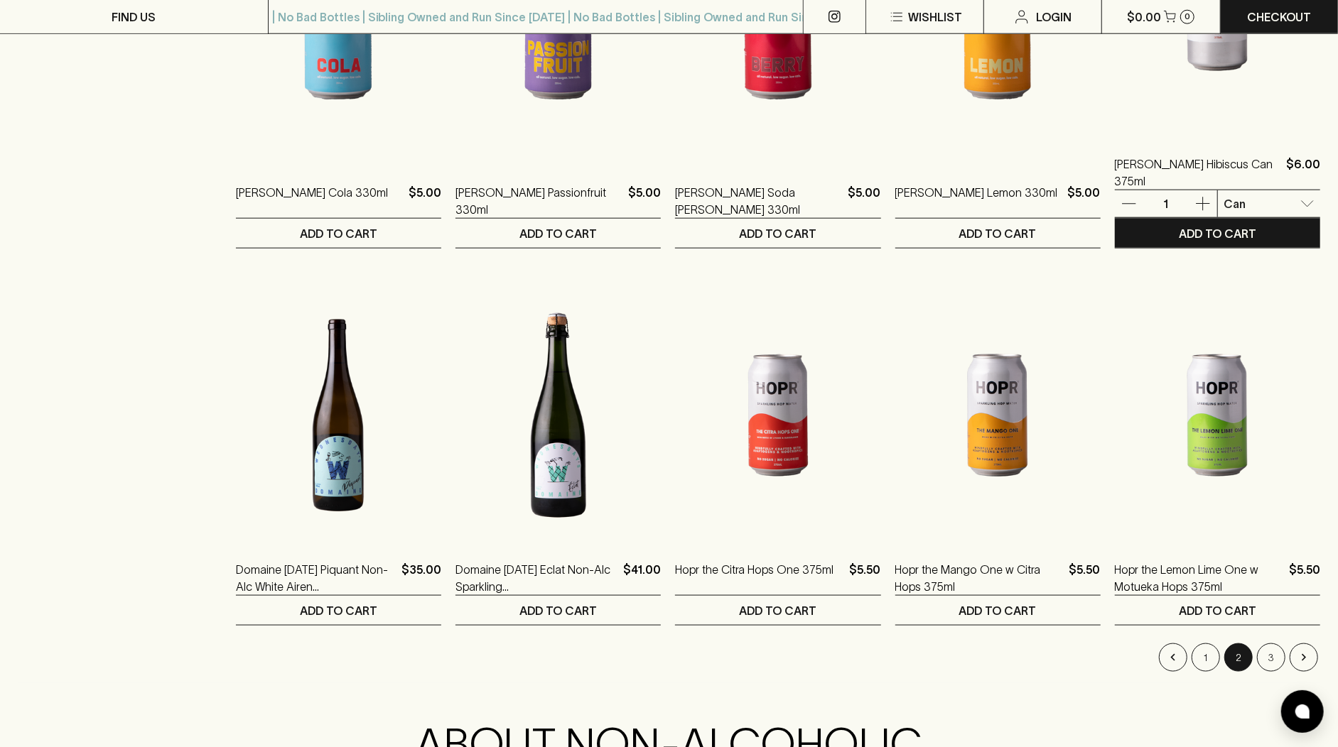
scroll to position [1300, 0]
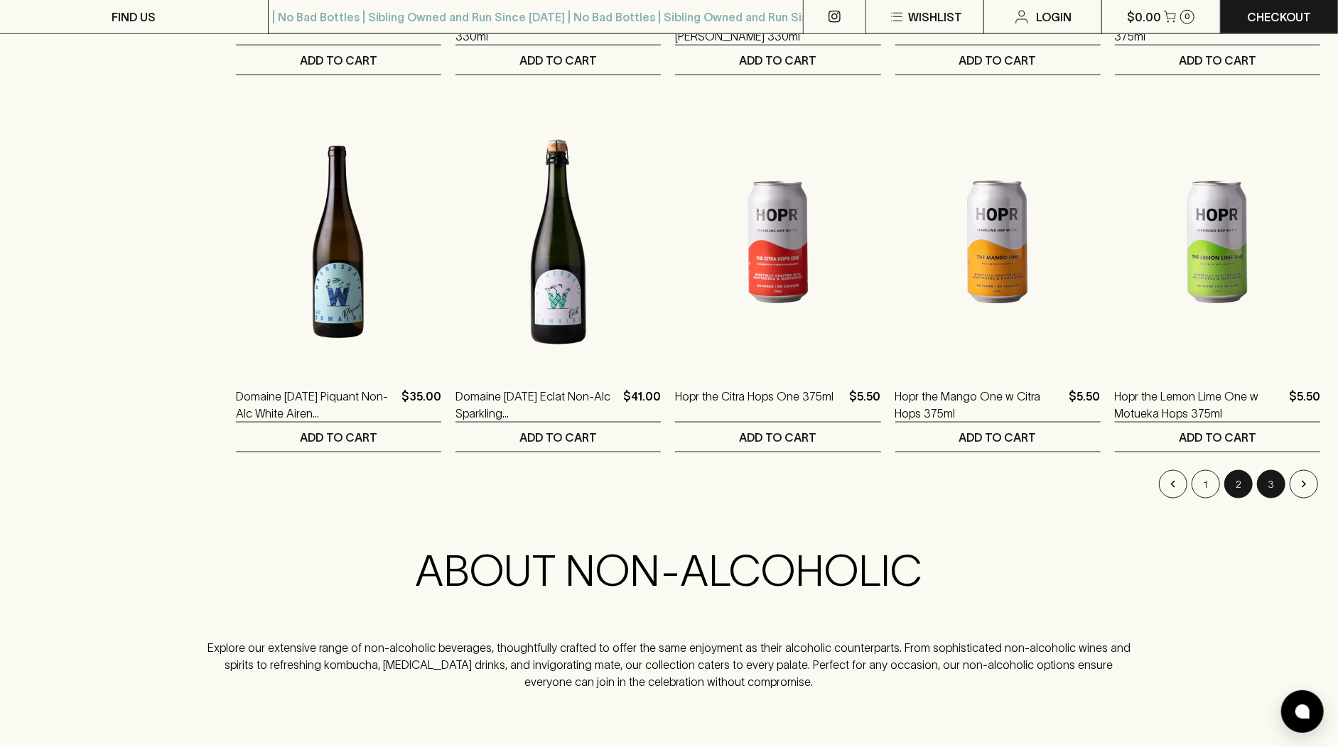
click at [1272, 488] on button "3" at bounding box center [1271, 484] width 28 height 28
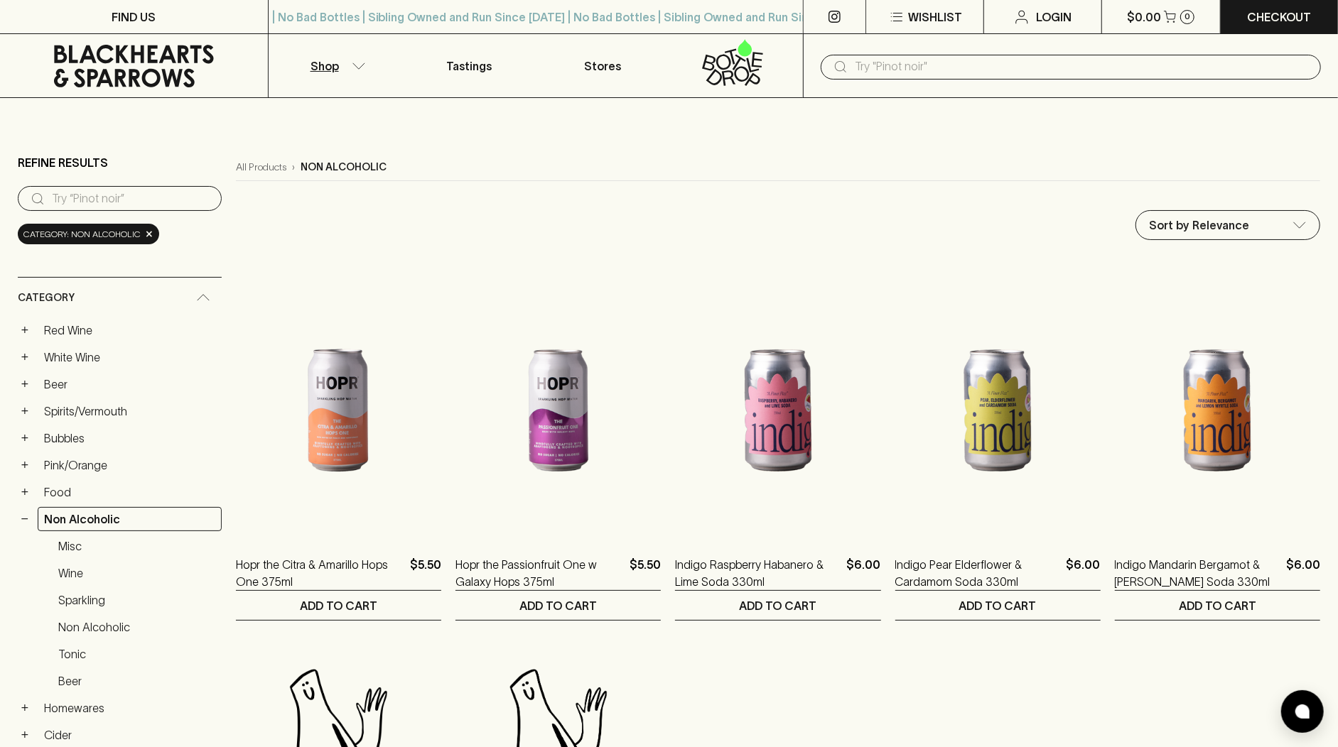
click at [875, 63] on input "text" at bounding box center [1082, 66] width 455 height 23
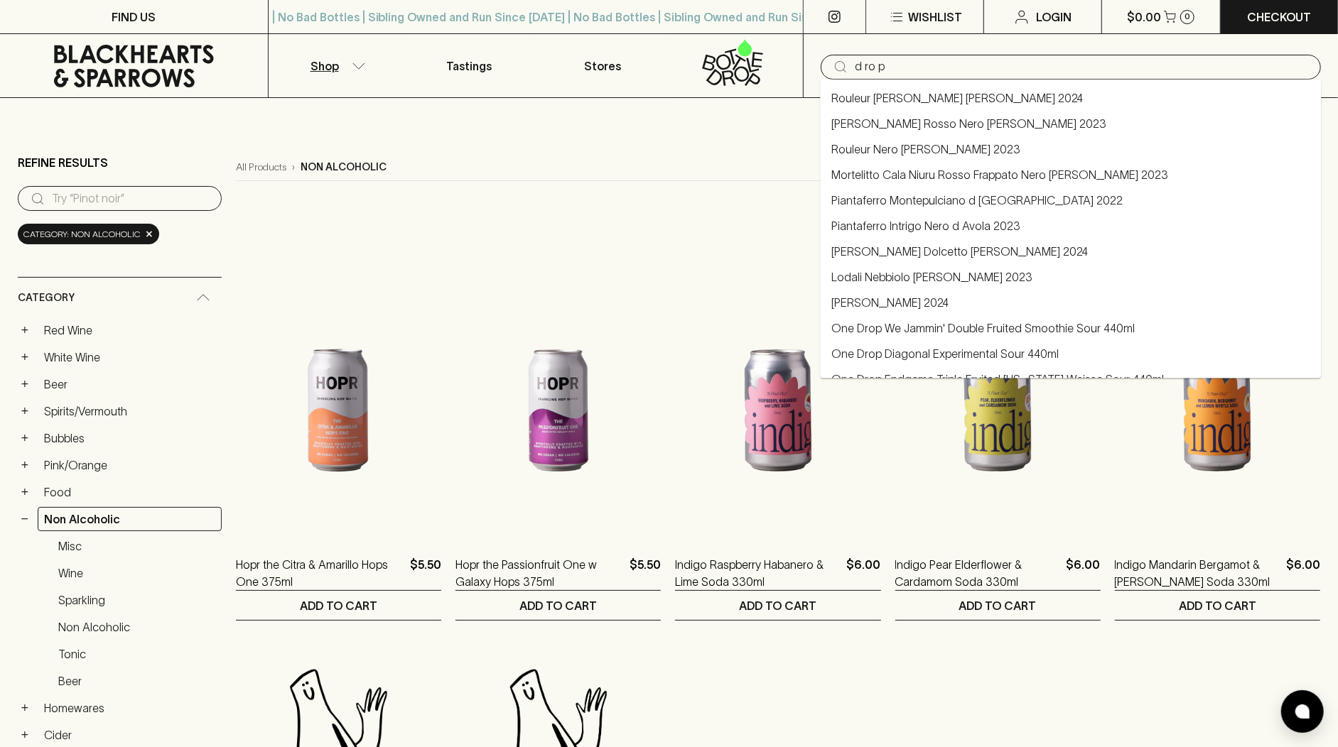
type input "drop"
type input "d ro p"
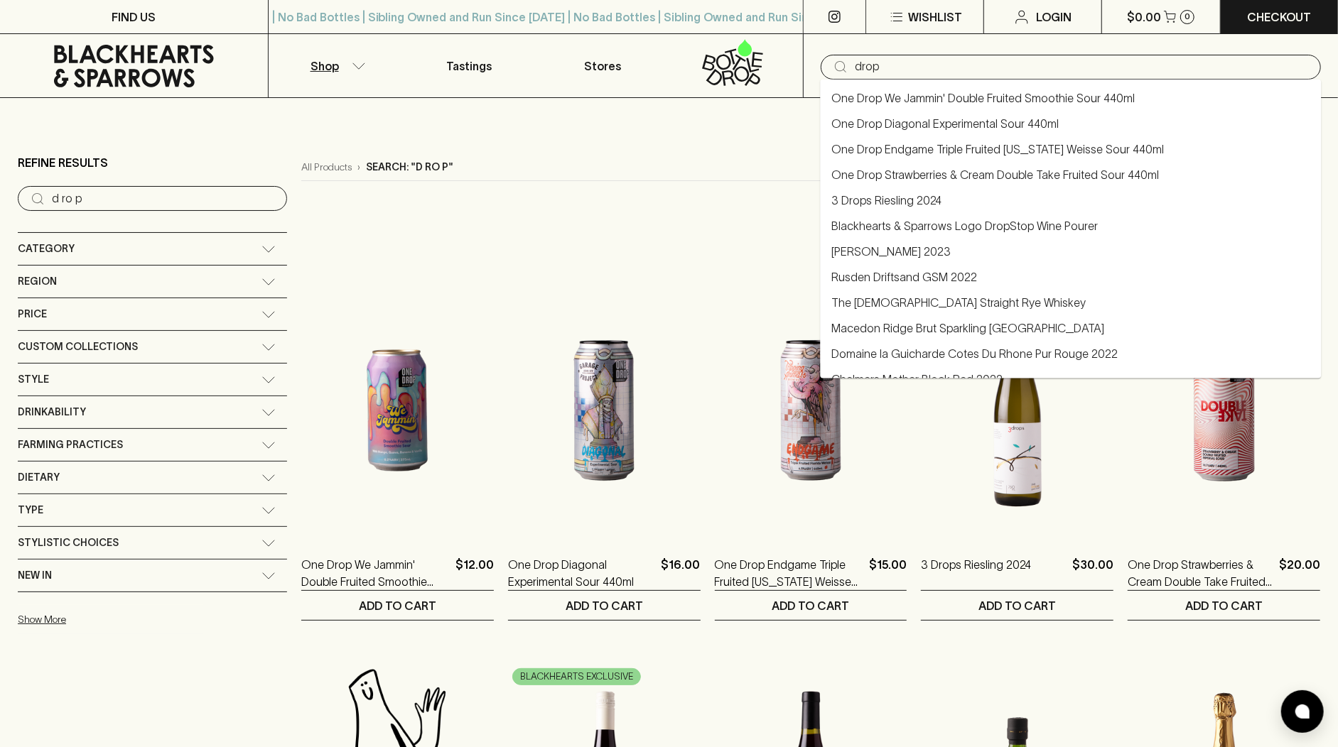
click at [848, 64] on div "​ drop" at bounding box center [1070, 67] width 500 height 25
click at [857, 68] on input "drop" at bounding box center [1082, 66] width 455 height 23
type input "onedrop"
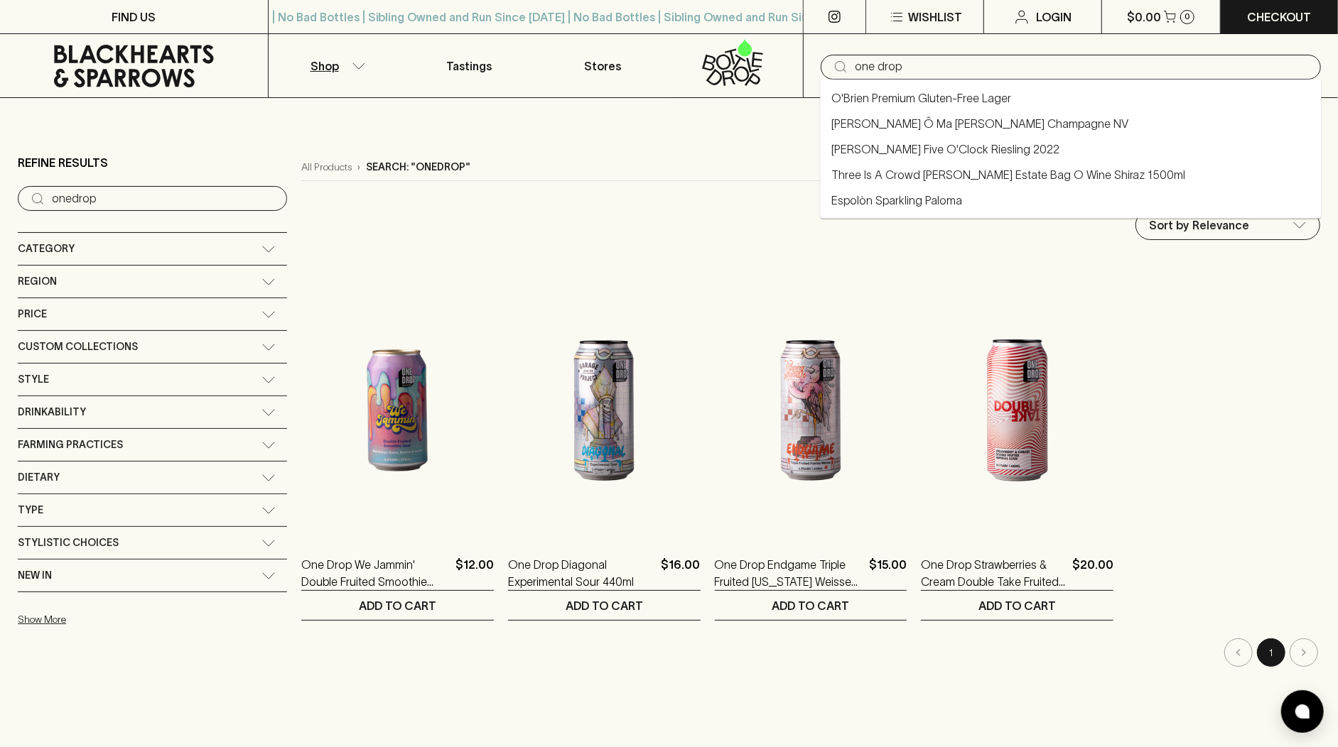
type input "one drop"
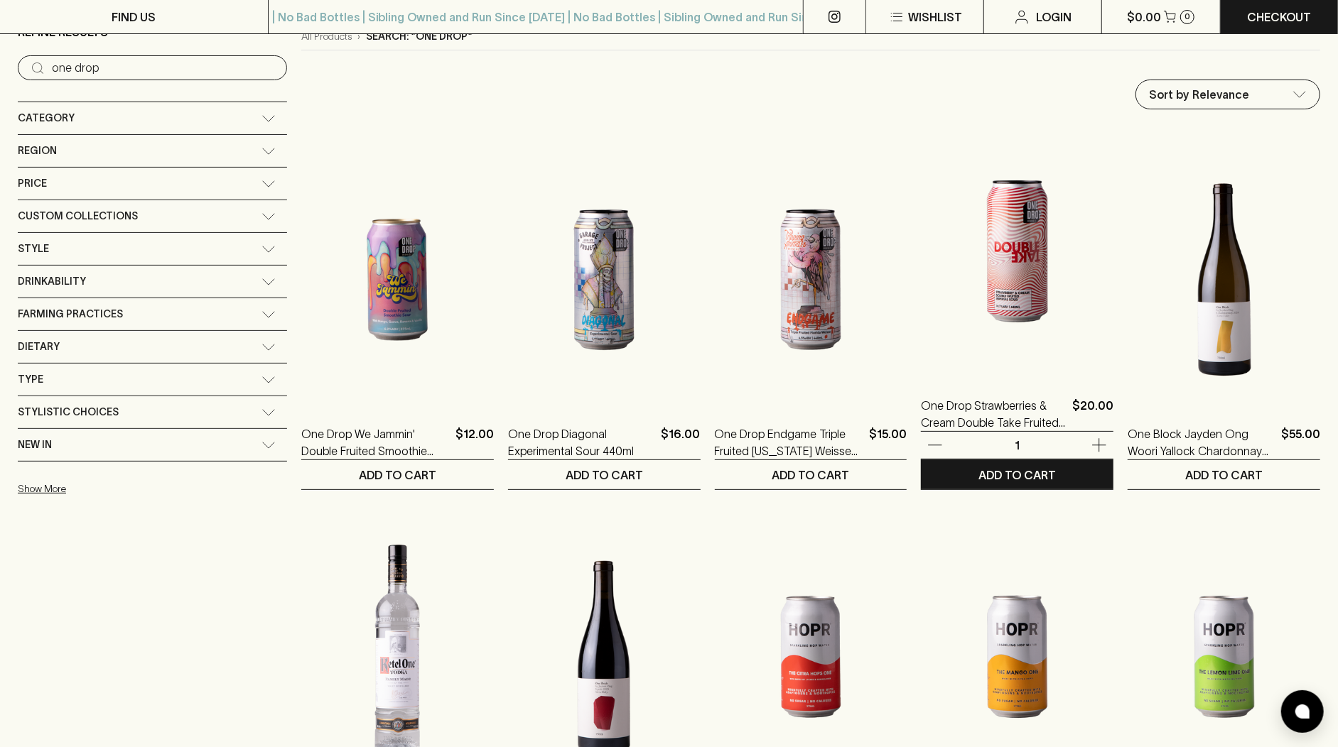
scroll to position [232, 0]
